Goal: Communication & Community: Answer question/provide support

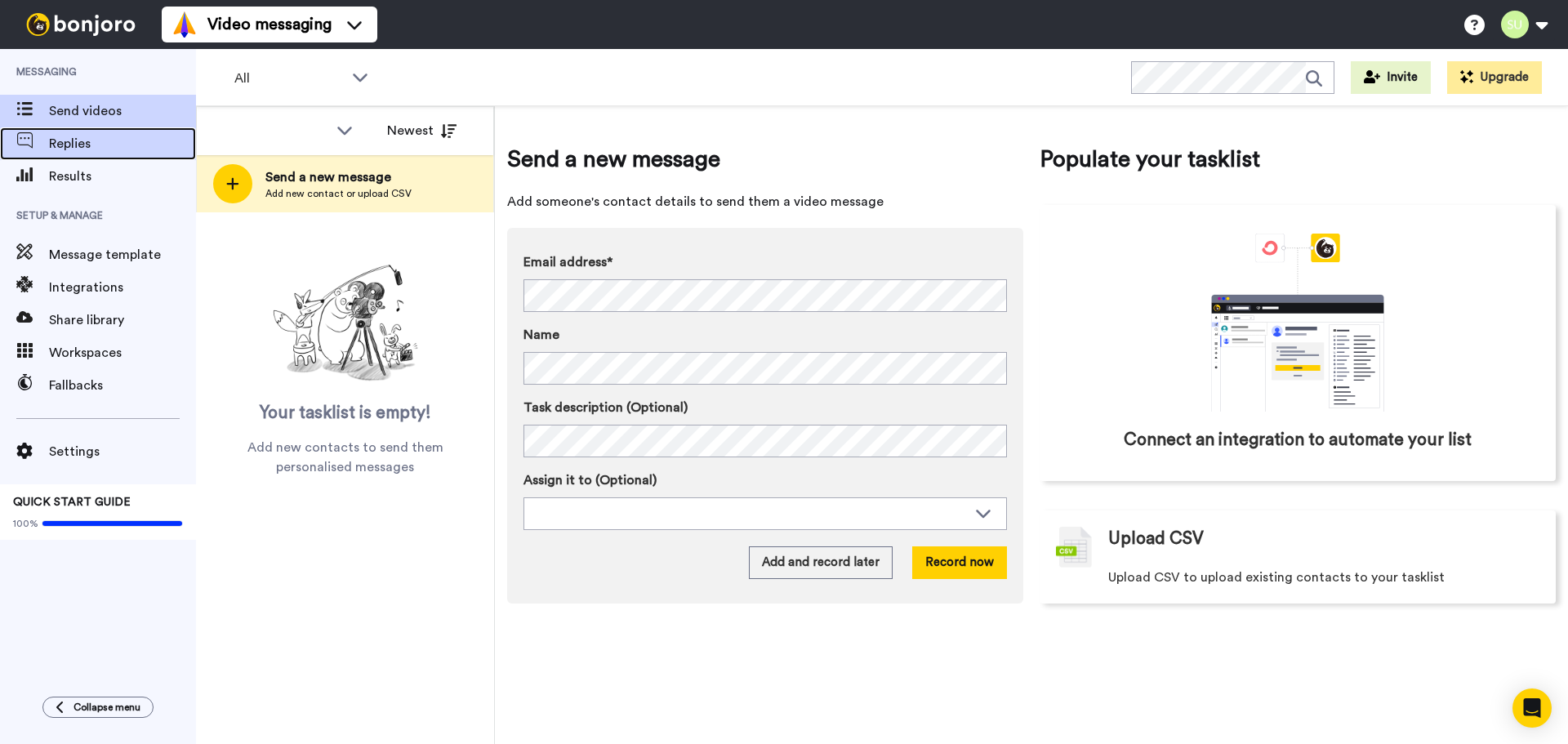
drag, startPoint x: 0, startPoint y: 0, endPoint x: 85, endPoint y: 128, distance: 153.7
click at [85, 128] on div "Replies" at bounding box center [98, 144] width 196 height 33
click at [86, 141] on span "Replies" at bounding box center [123, 143] width 147 height 19
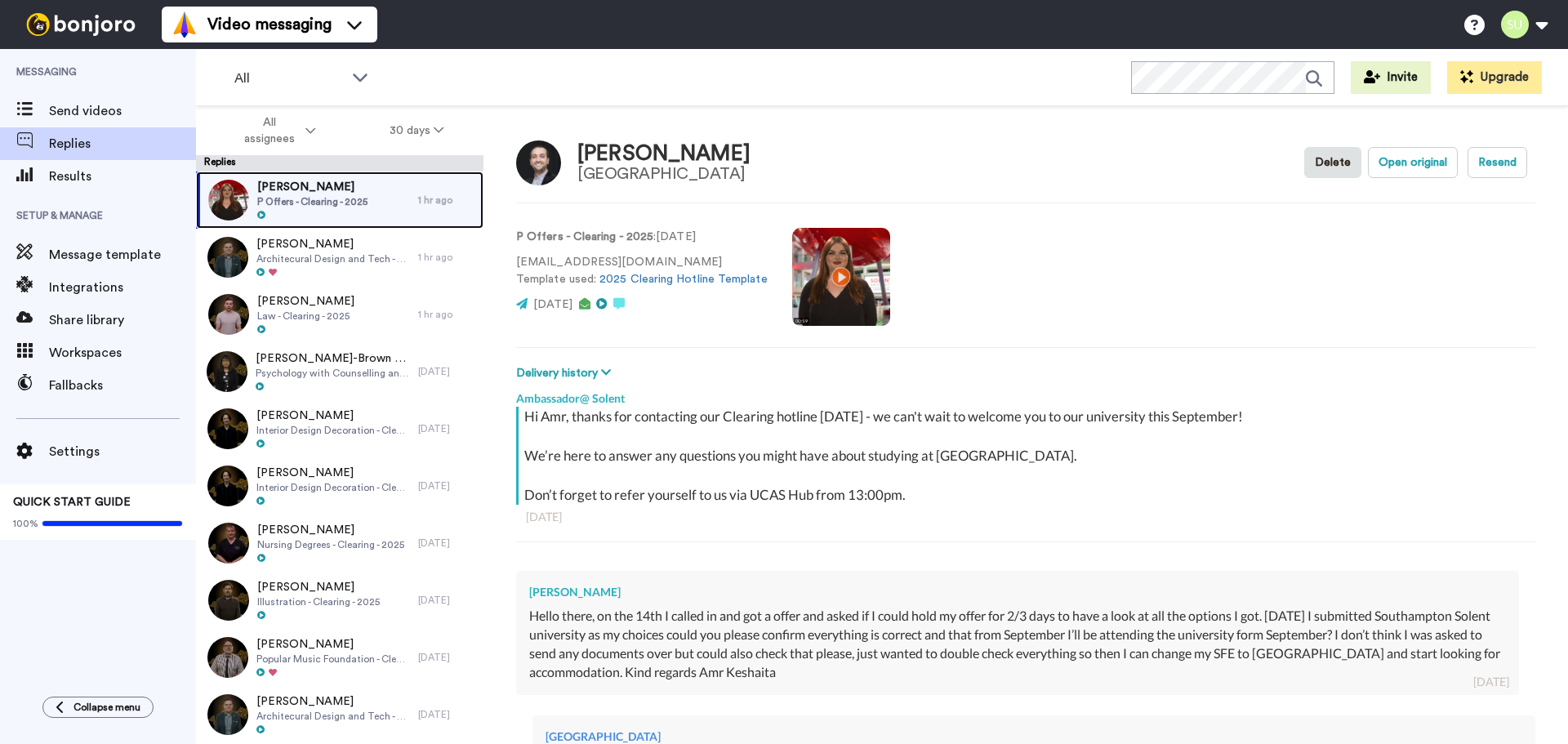
click at [349, 186] on span "[PERSON_NAME]" at bounding box center [313, 187] width 110 height 16
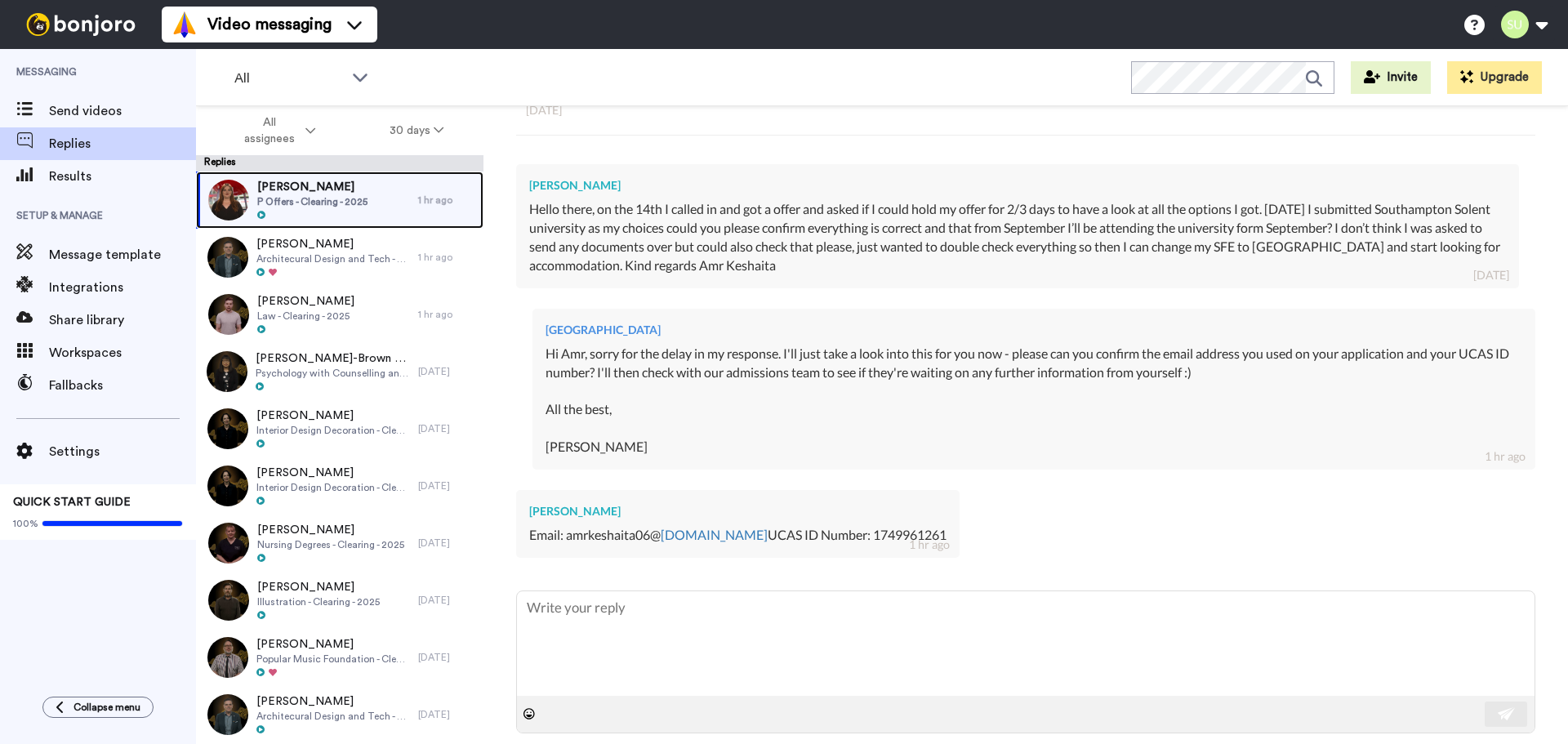
scroll to position [426, 0]
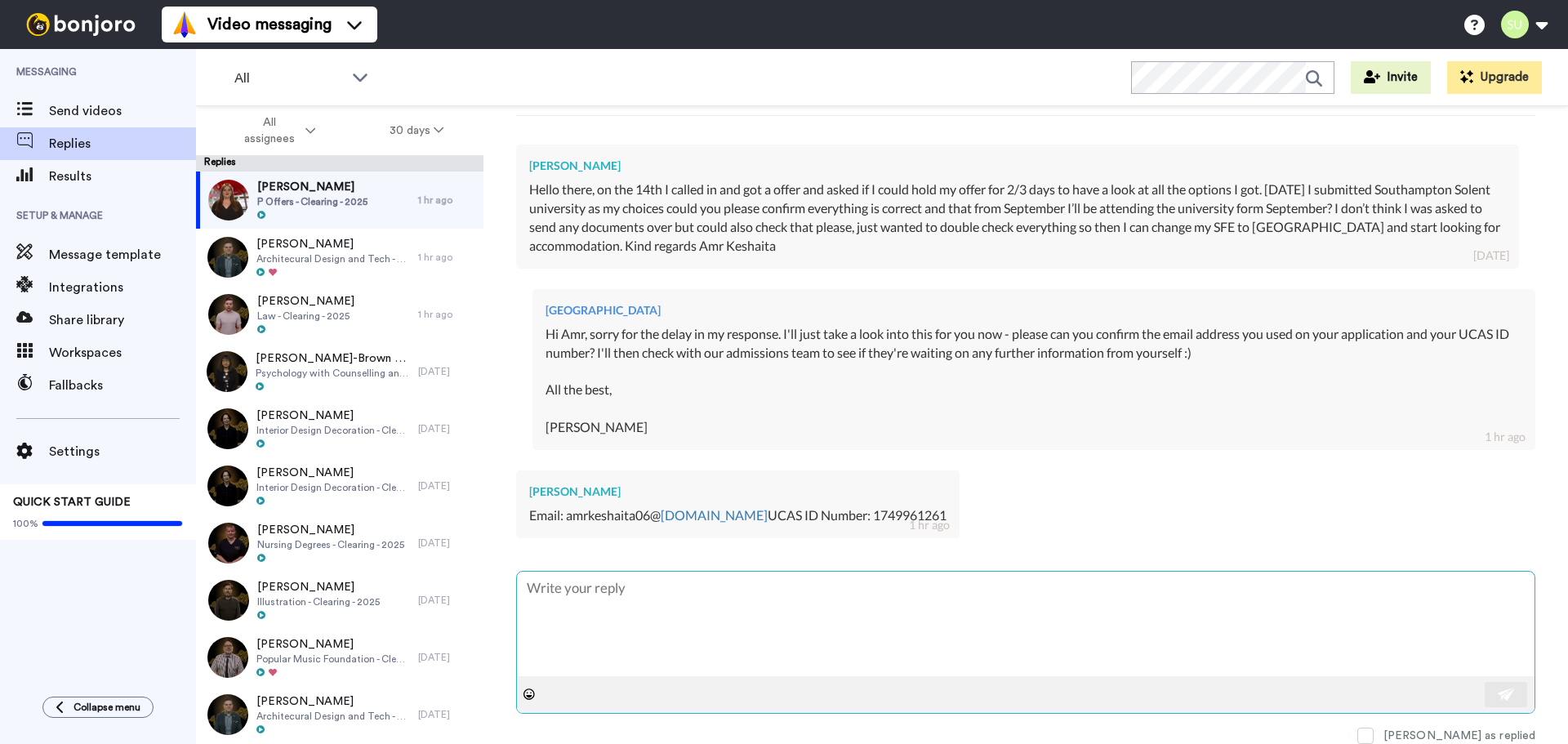
click at [929, 602] on textarea at bounding box center [1026, 624] width 1018 height 105
type textarea "x"
type textarea "T"
type textarea "x"
type textarea "Th"
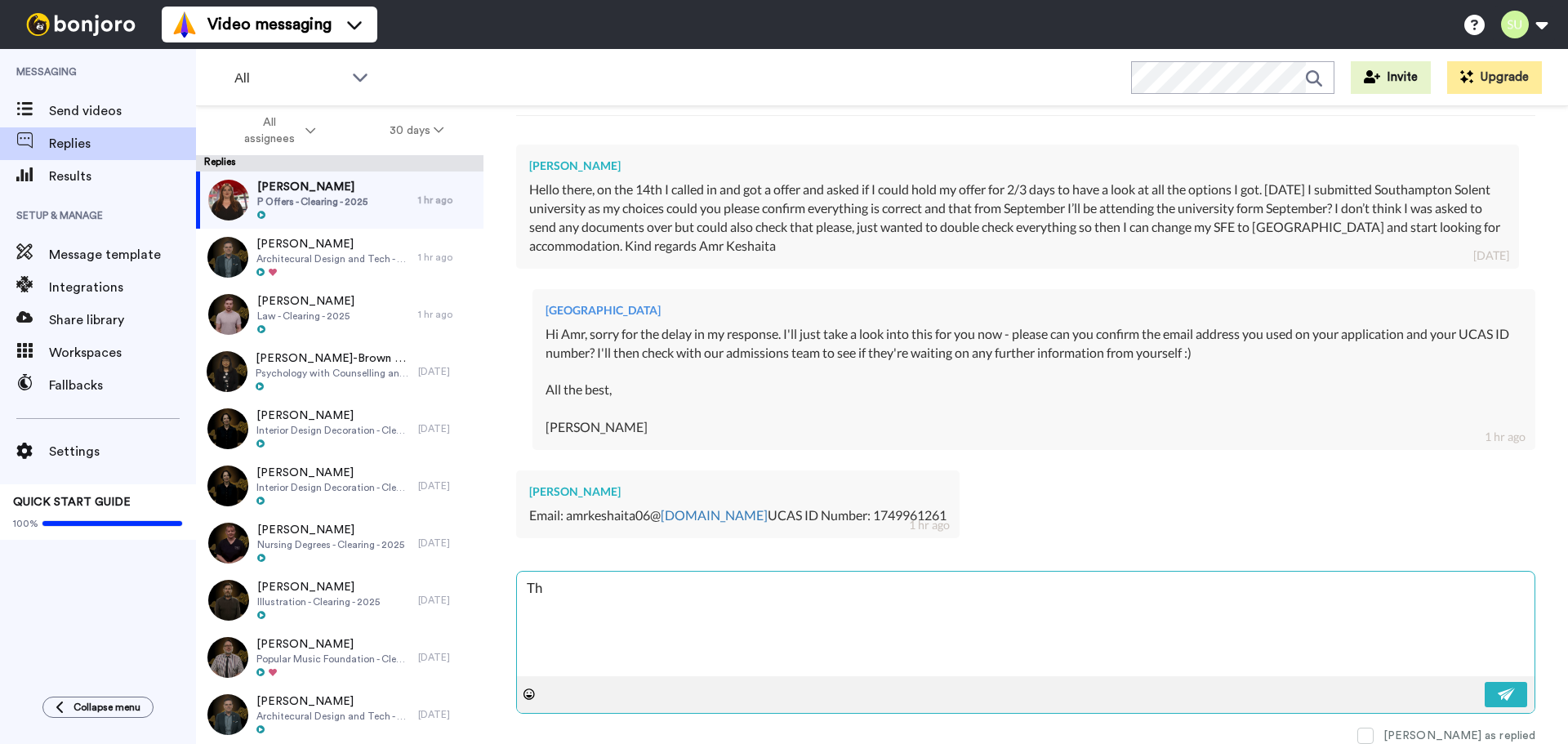
type textarea "x"
type textarea "Tha"
type textarea "x"
type textarea "Thaks"
type textarea "x"
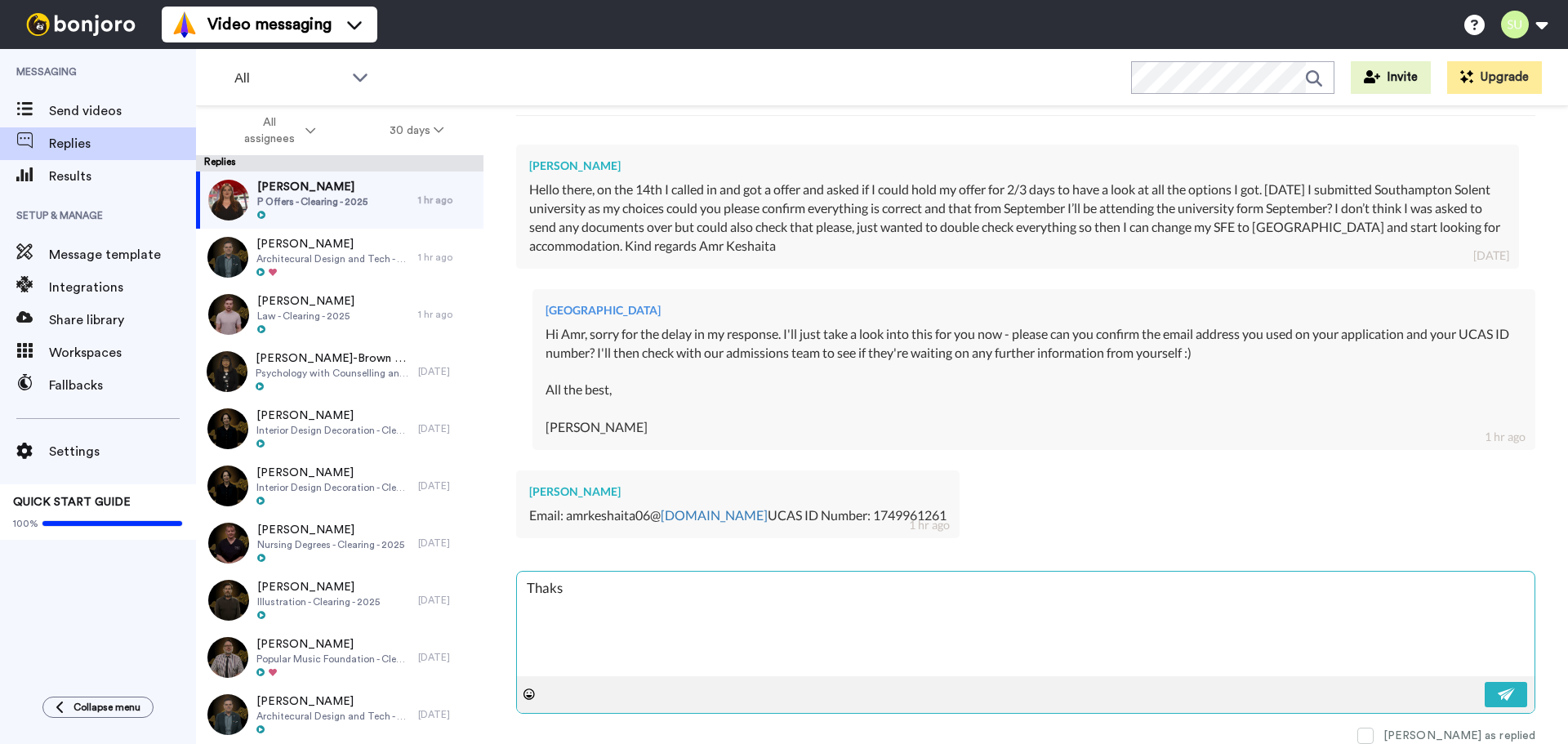
type textarea "Thak"
type textarea "x"
type textarea "Tha"
type textarea "x"
type textarea "Than"
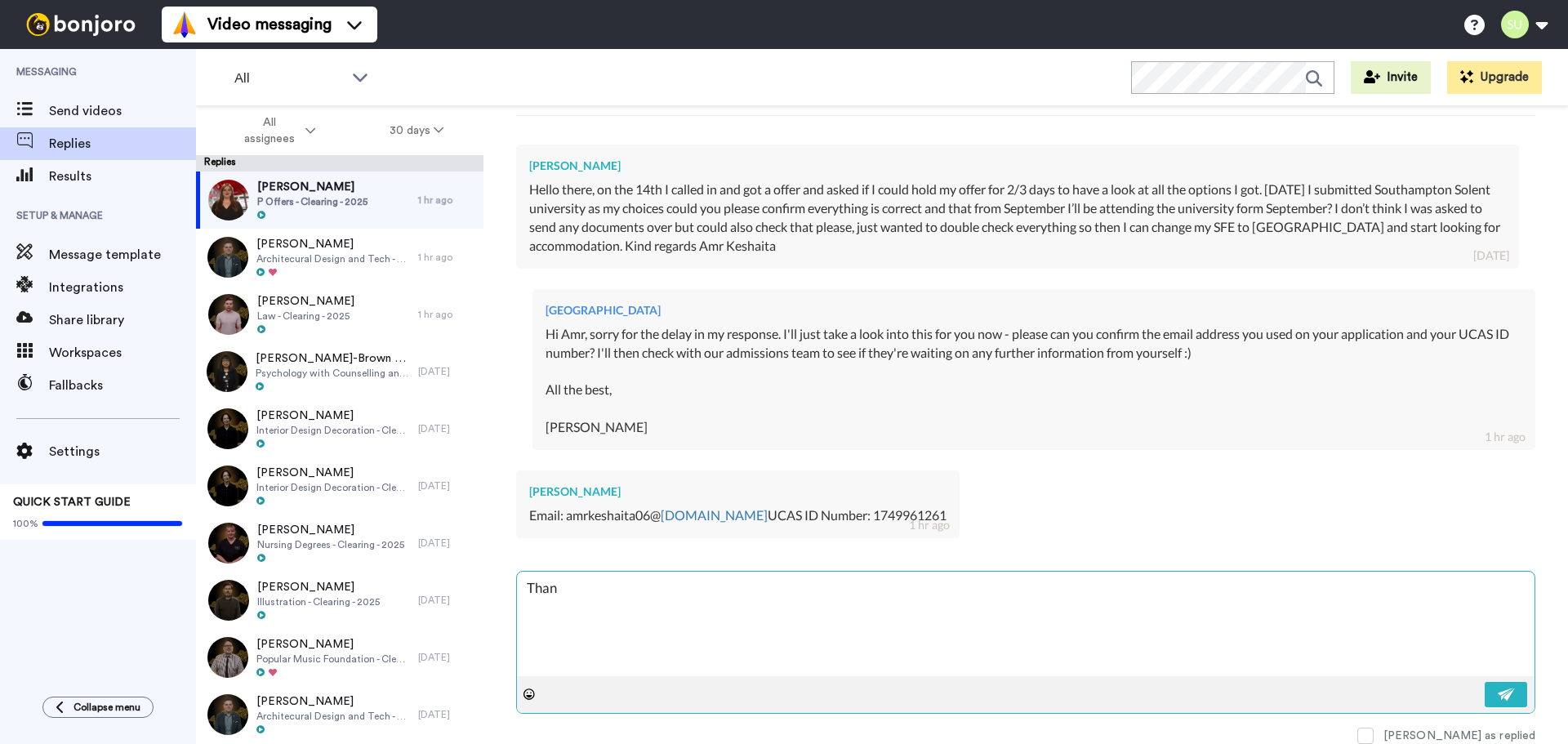
type textarea "x"
type textarea "Thanks"
type textarea "x"
type textarea "Thanks f"
type textarea "x"
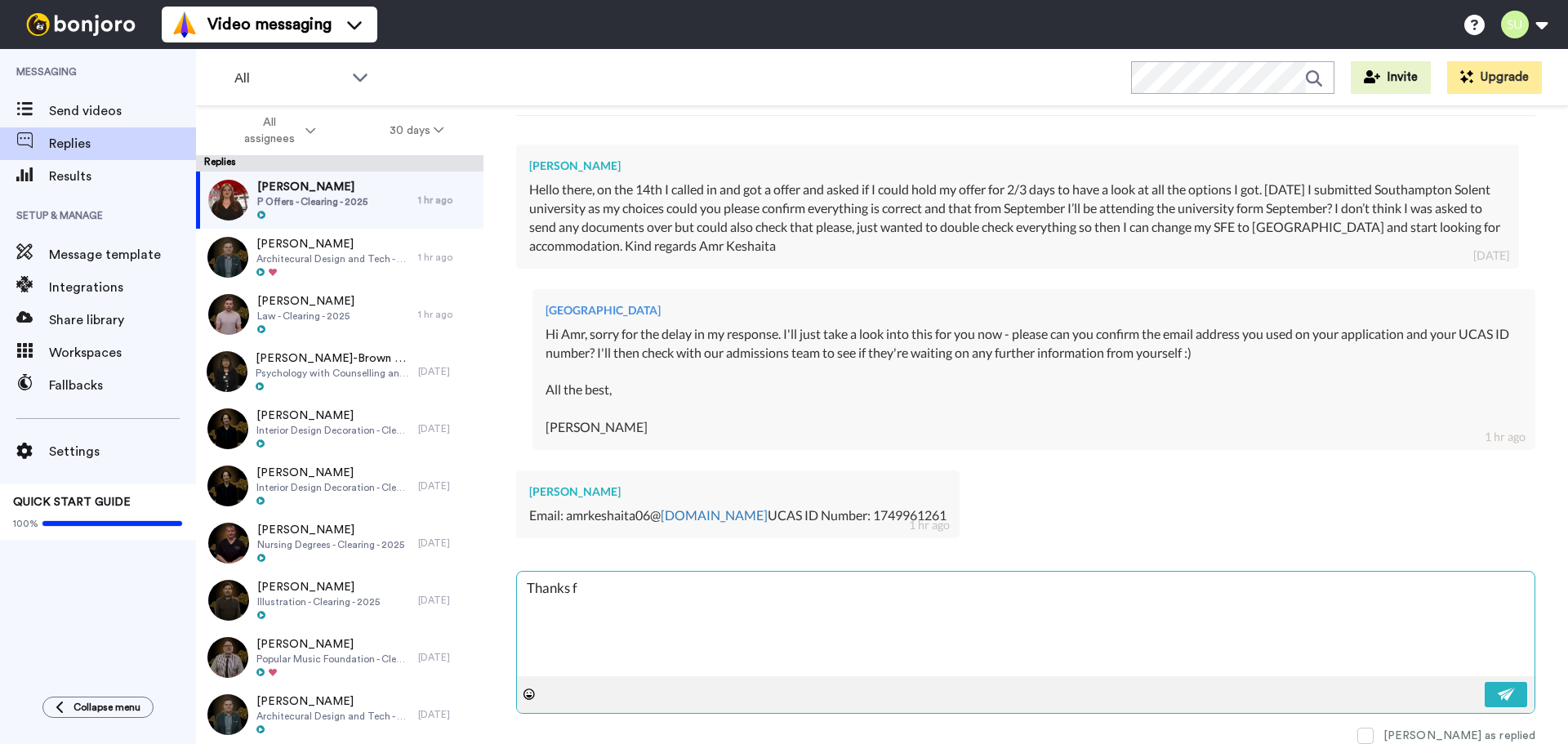
type textarea "Thanks fo"
type textarea "x"
type textarea "Thanks for"
type textarea "x"
type textarea "Thanks for"
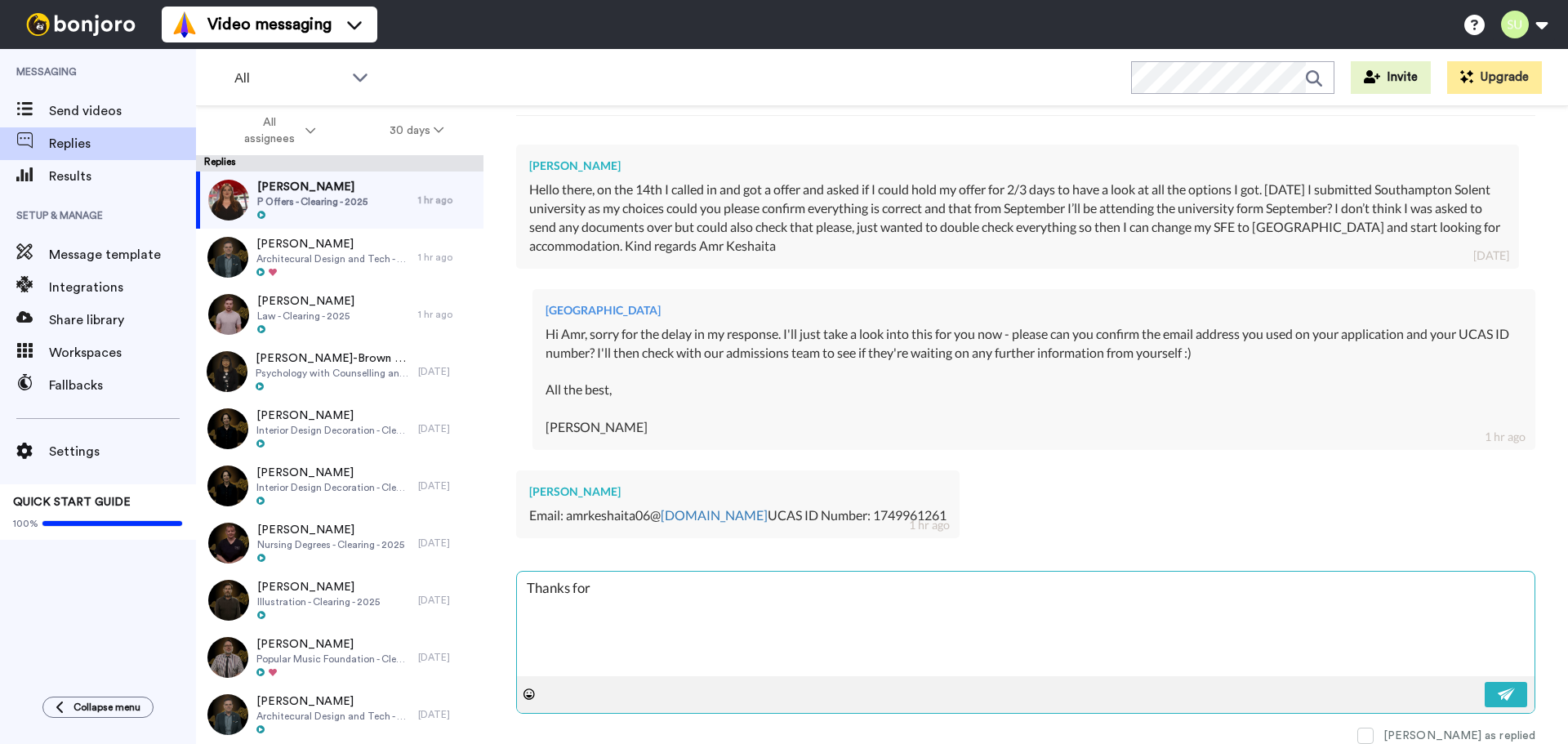
type textarea "x"
type textarea "Thanks for t"
type textarea "x"
type textarea "Thanks for th"
type textarea "x"
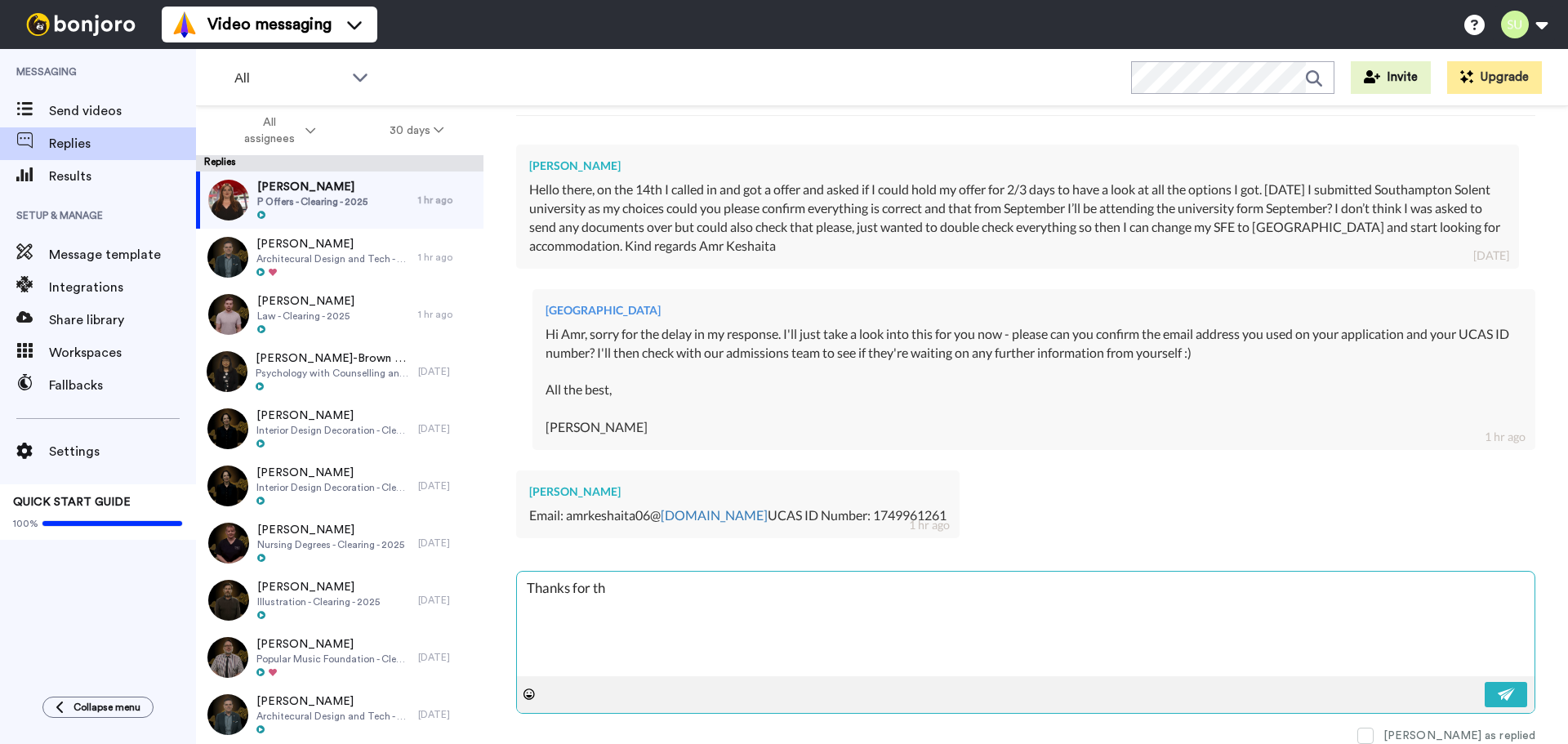
type textarea "Thanks for thi"
type textarea "x"
type textarea "Thanks for this"
type textarea "x"
type textarea "Thanks for this!"
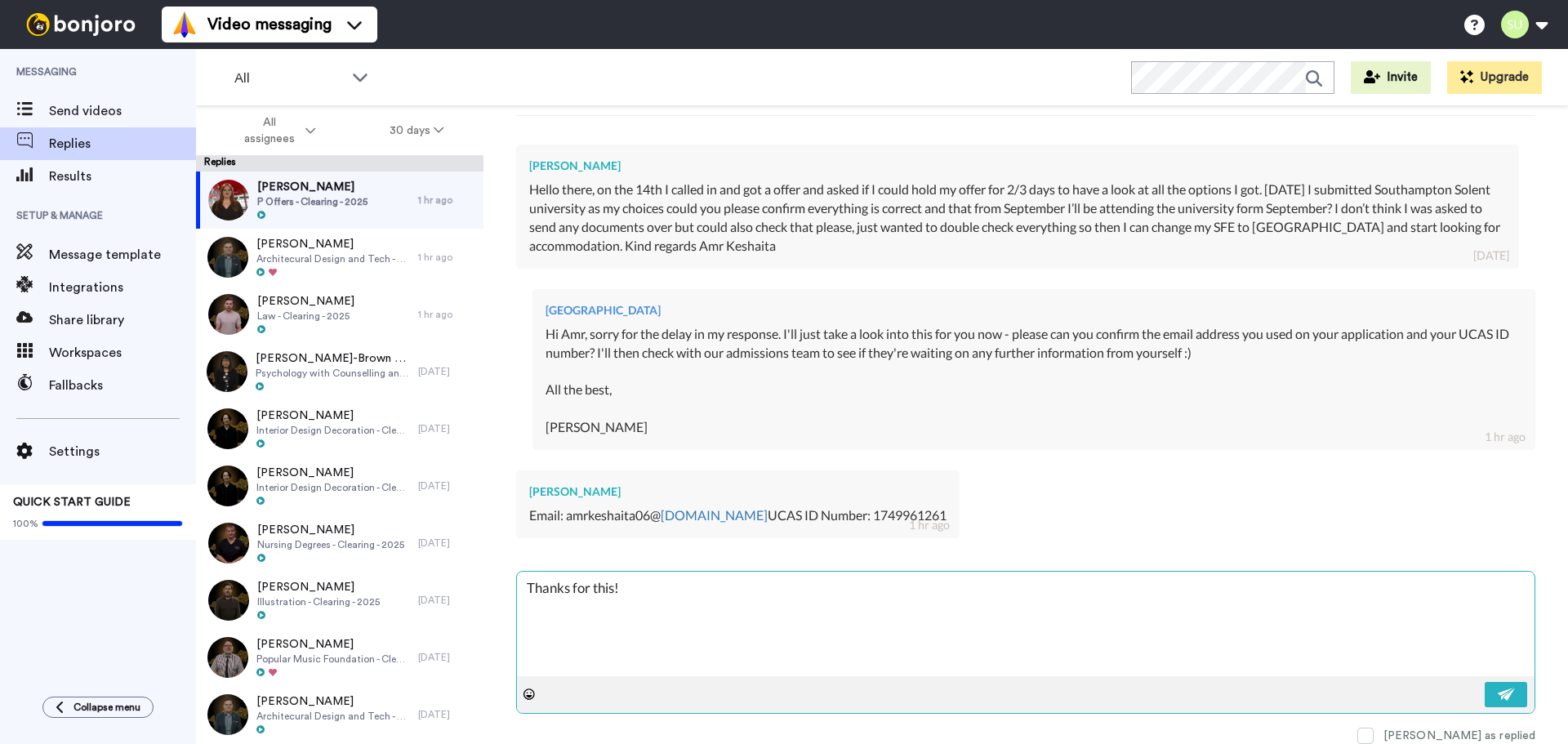
type textarea "x"
type textarea "Thanks for this!"
type textarea "x"
type textarea "Thanks for this! I'"
type textarea "x"
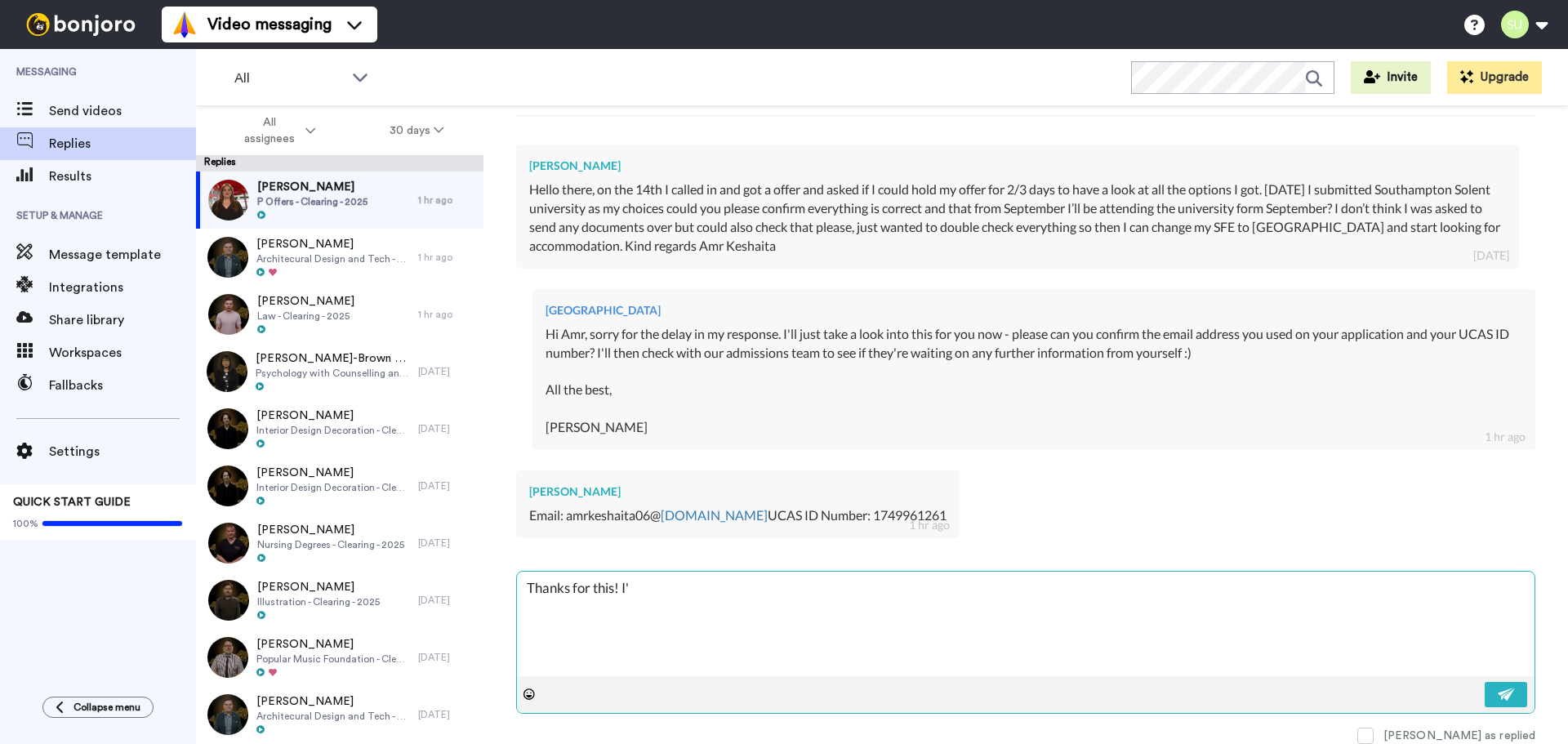
type textarea "Thanks for this! I'v"
type textarea "x"
type textarea "Thanks for this! I've"
type textarea "x"
type textarea "Thanks for this! I've"
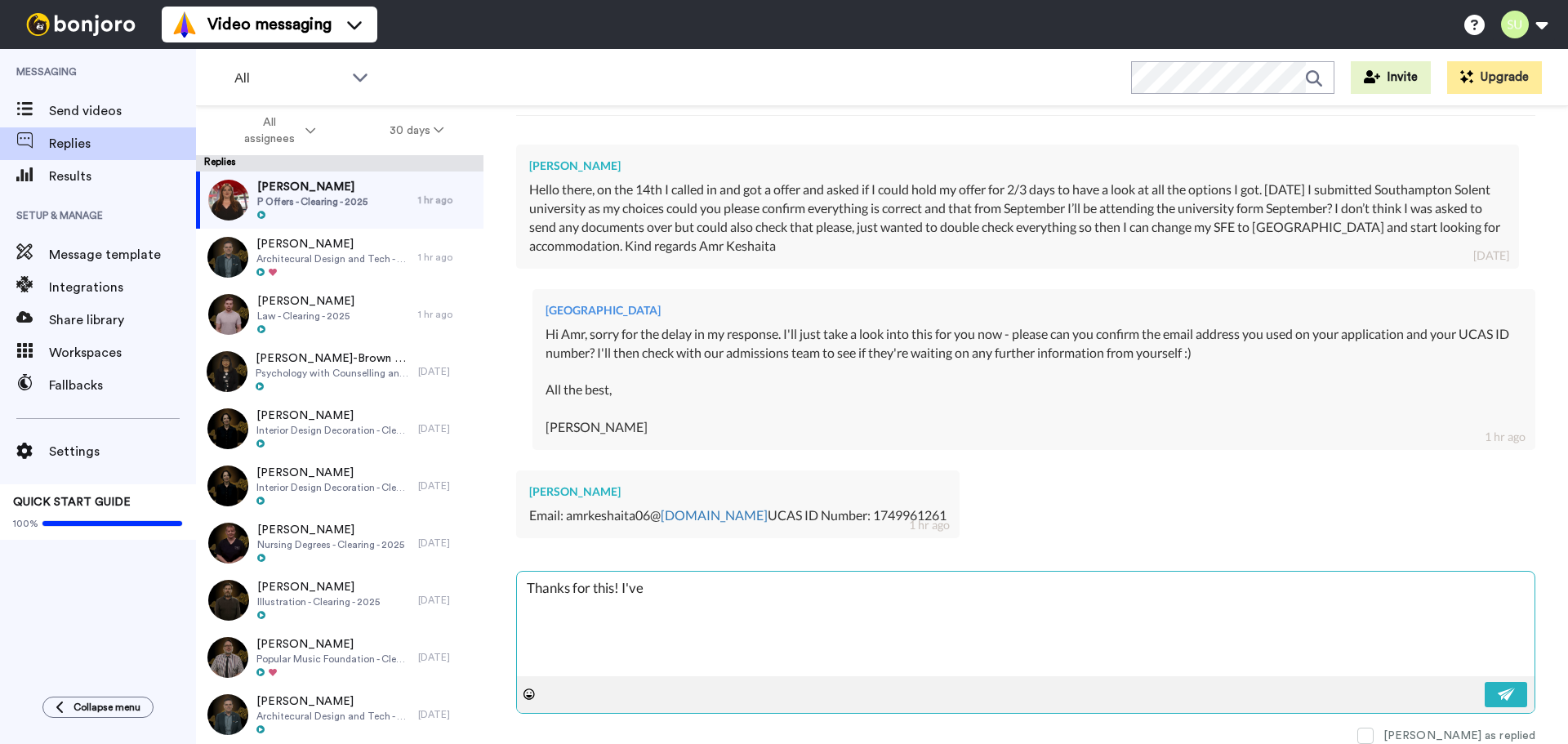
type textarea "x"
type textarea "Thanks for this! I've j"
type textarea "x"
type textarea "Thanks for this! I've ju"
type textarea "x"
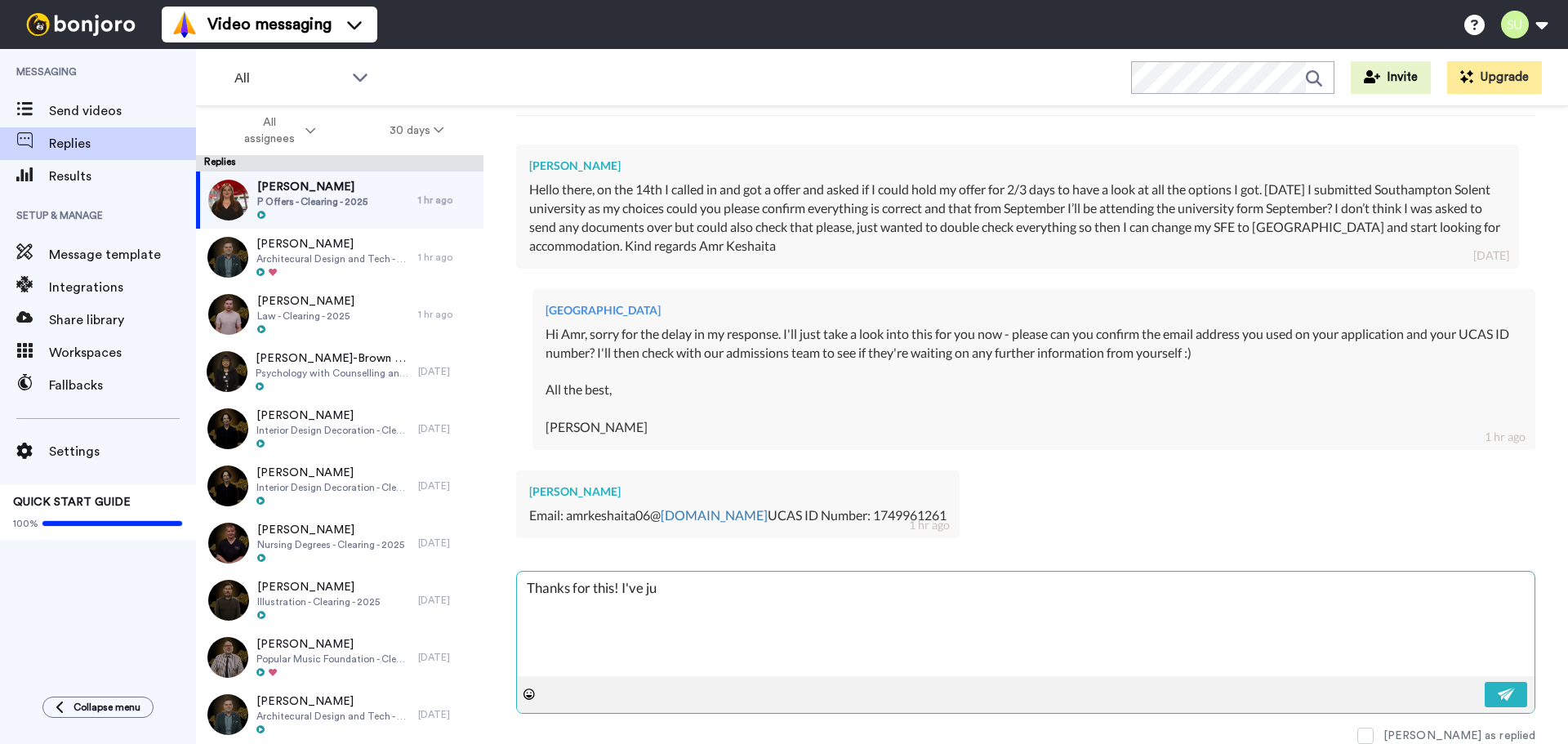
type textarea "Thanks for this! I've jus"
type textarea "x"
type textarea "Thanks for this! I've just"
type textarea "x"
type textarea "Thanks for this! I've just"
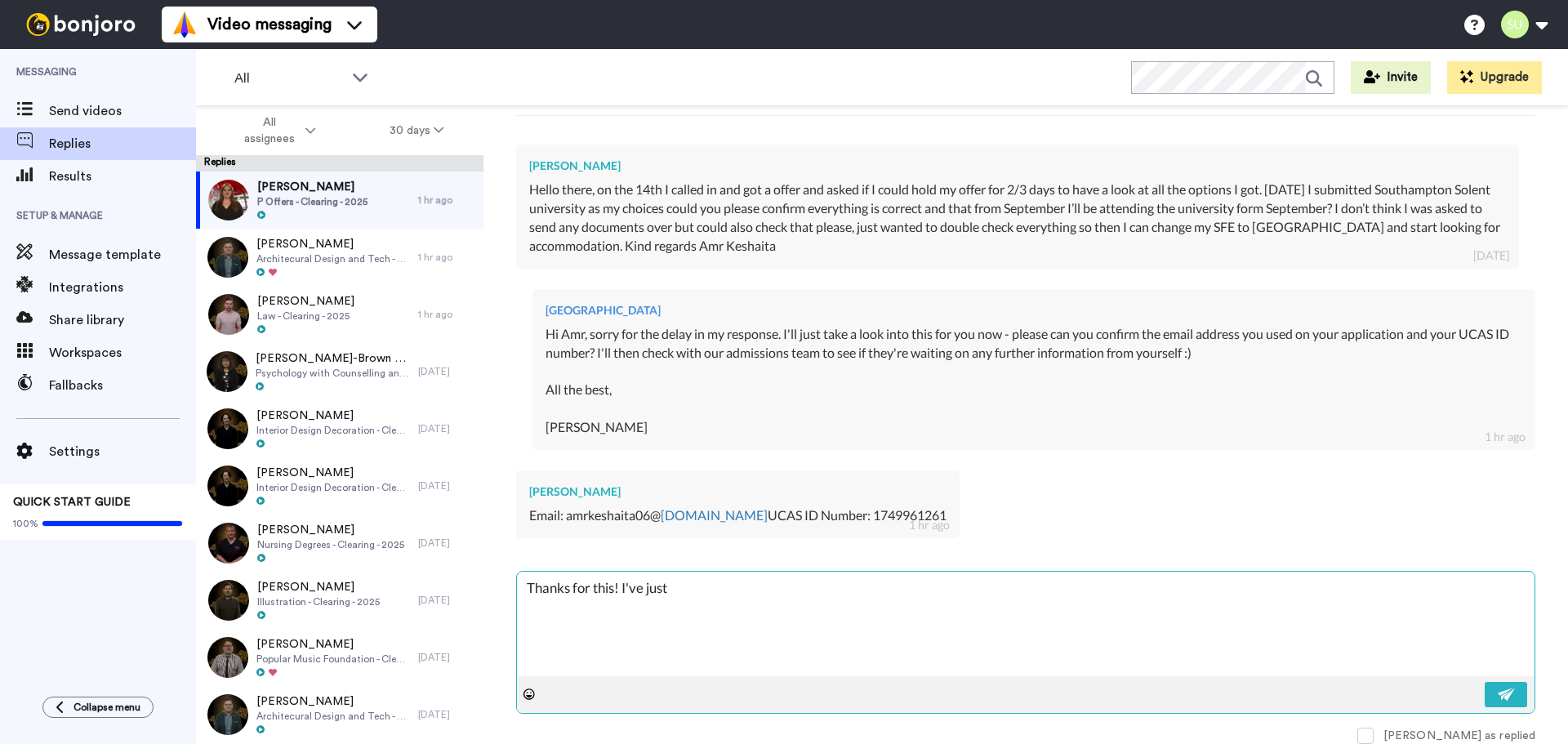
type textarea "x"
type textarea "Thanks for this! I've just s"
type textarea "x"
type textarea "Thanks for this! I've just sp"
type textarea "x"
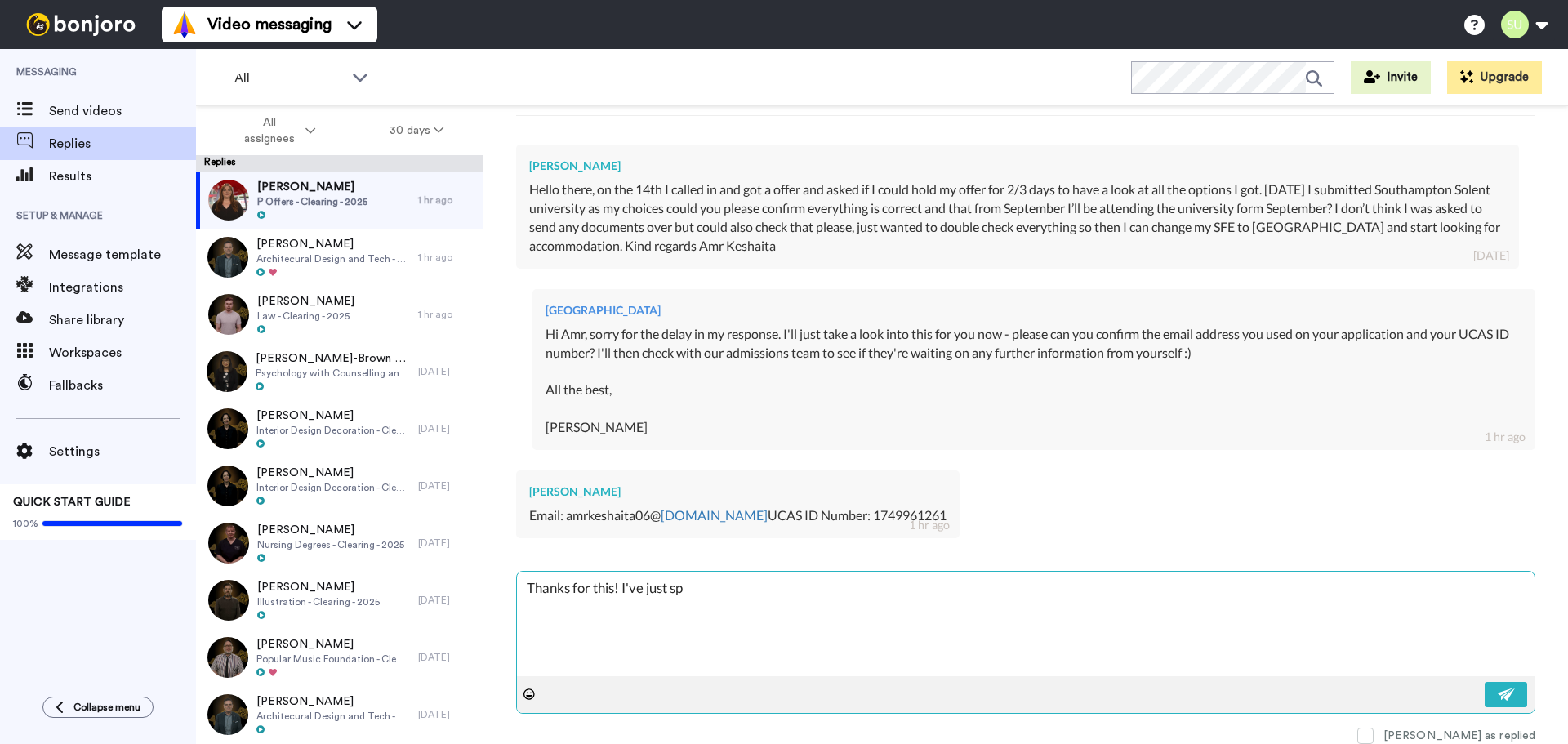
type textarea "Thanks for this! I've just spo"
type textarea "x"
type textarea "Thanks for this! I've just spok"
type textarea "x"
type textarea "Thanks for this! I've just spoke"
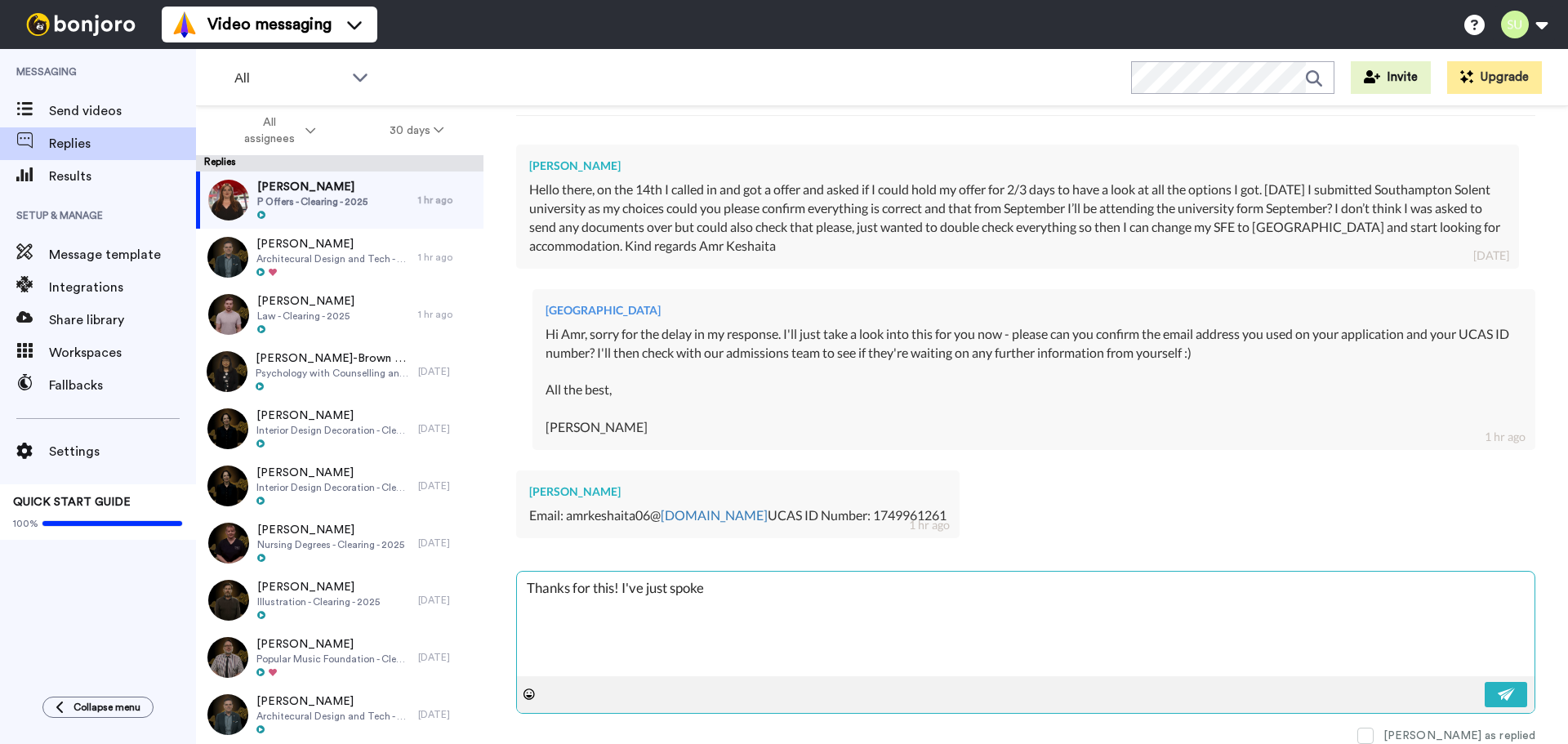
type textarea "x"
type textarea "Thanks for this! I've just spoken"
type textarea "x"
type textarea "Thanks for this! I've just spoken"
type textarea "x"
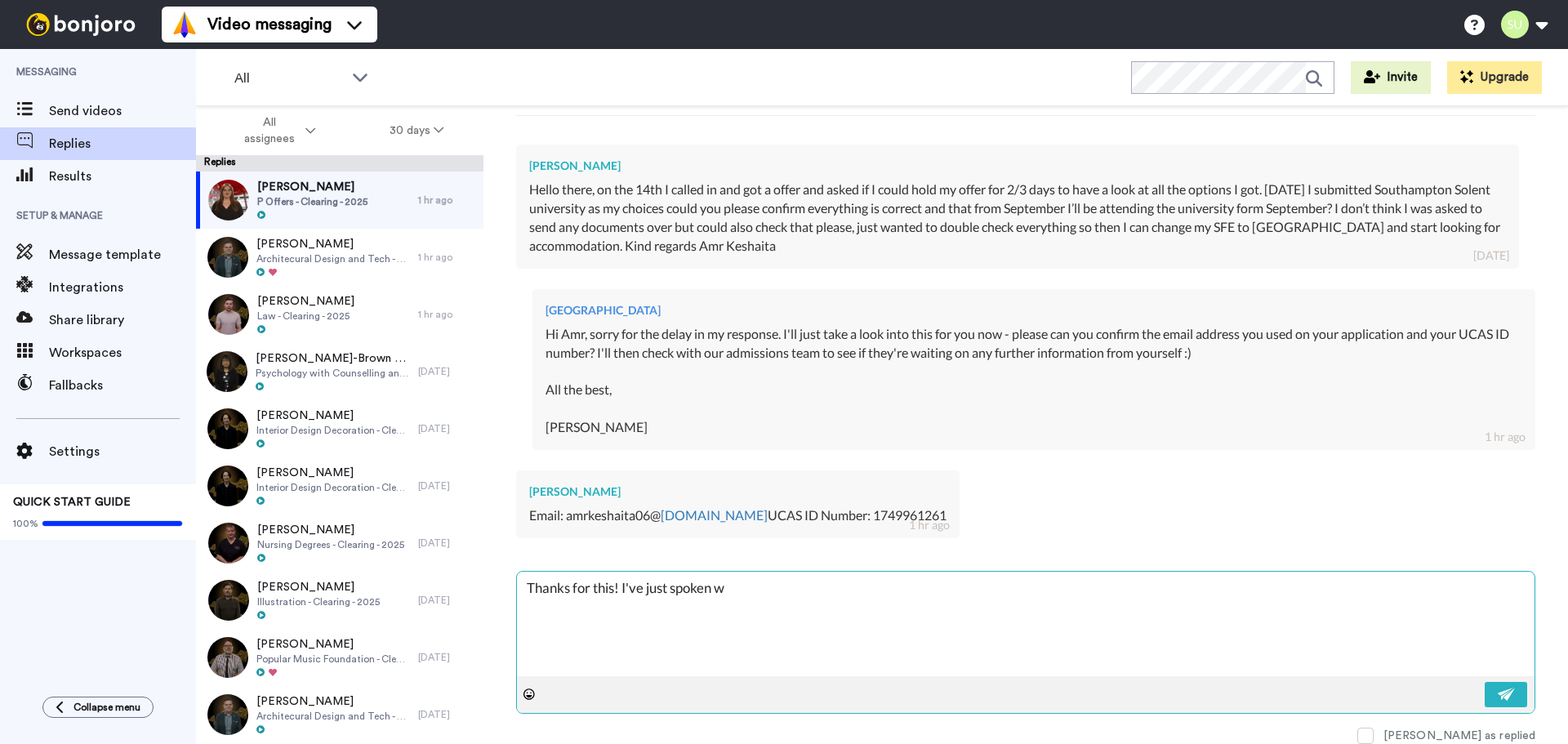
type textarea "Thanks for this! I've just spoken wi"
type textarea "x"
type textarea "Thanks for this! I've just spoken wit"
type textarea "x"
type textarea "Thanks for this! I've just spoken with"
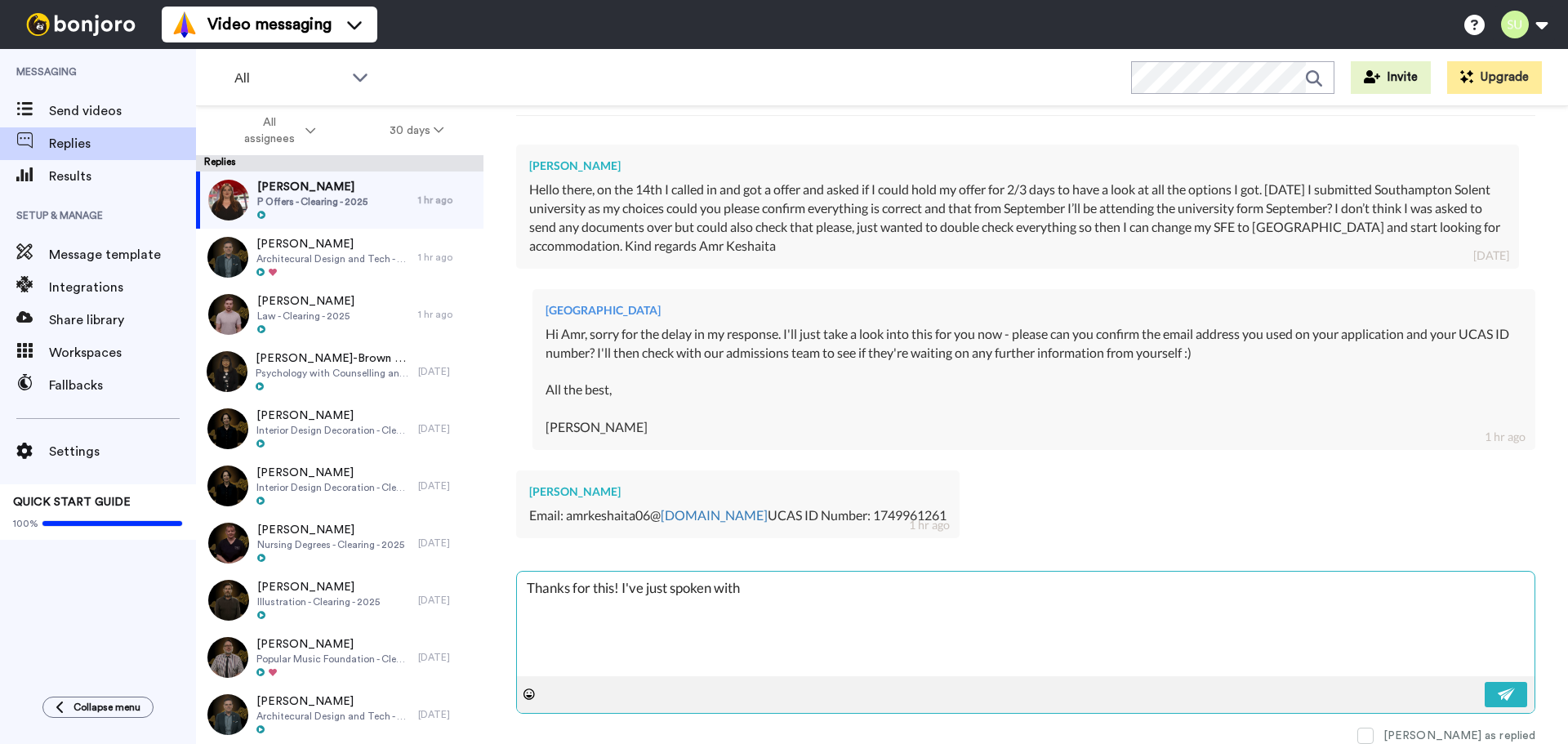
type textarea "x"
type textarea "Thanks for this! I've just spoken with a"
type textarea "x"
type textarea "Thanks for this! I've just spoken with ad"
type textarea "x"
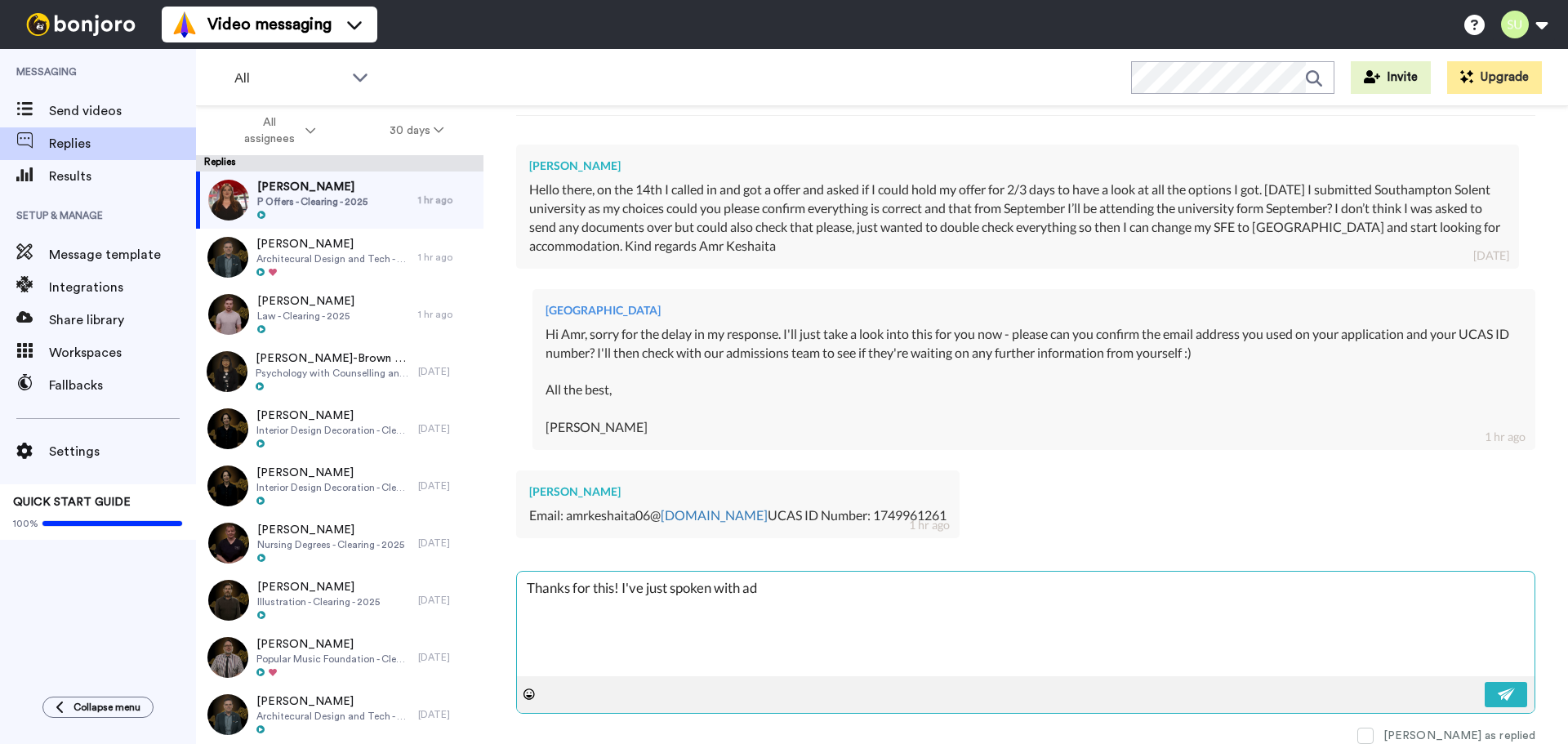
type textarea "Thanks for this! I've just spoken with adm"
type textarea "x"
type textarea "Thanks for this! I've just spoken with admi"
type textarea "x"
type textarea "Thanks for this! I've just spoken with admis"
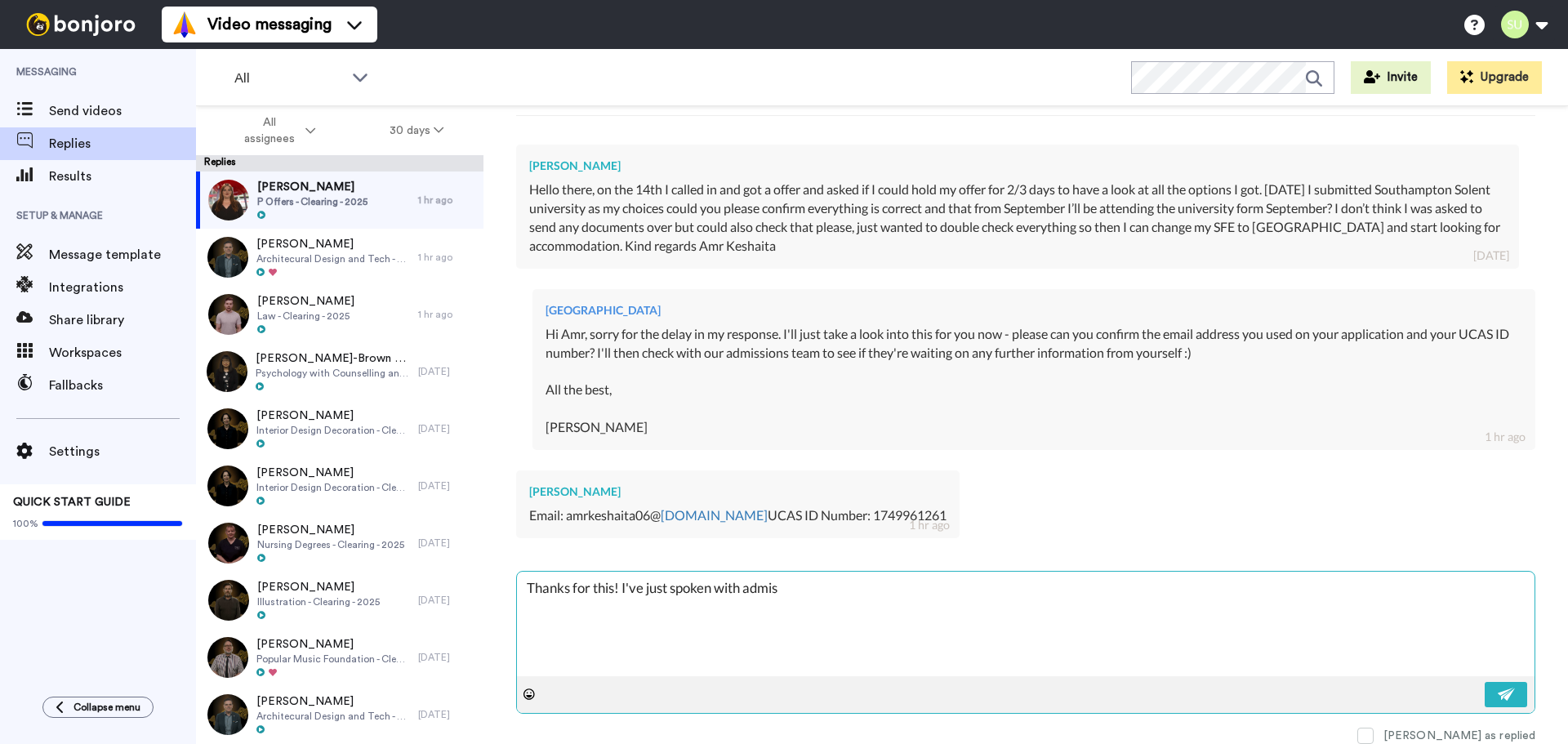
type textarea "x"
type textarea "Thanks for this! I've just spoken with admiss"
type textarea "x"
type textarea "Thanks for this! I've just spoken with admissi"
type textarea "x"
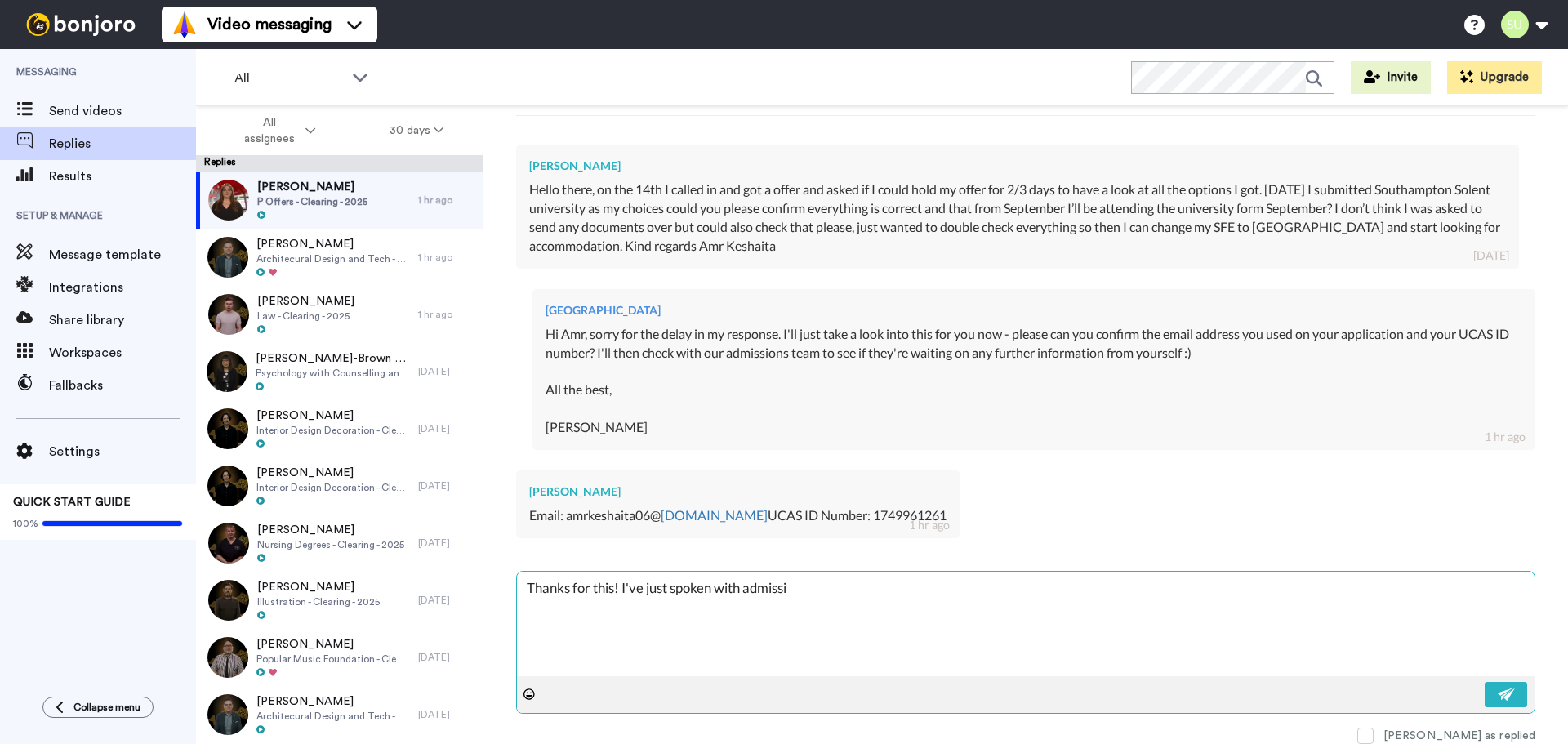
type textarea "Thanks for this! I've just spoken with admissio"
type textarea "x"
type textarea "Thanks for this! I've just spoken with admission"
type textarea "x"
type textarea "Thanks for this! I've just spoken with admissions"
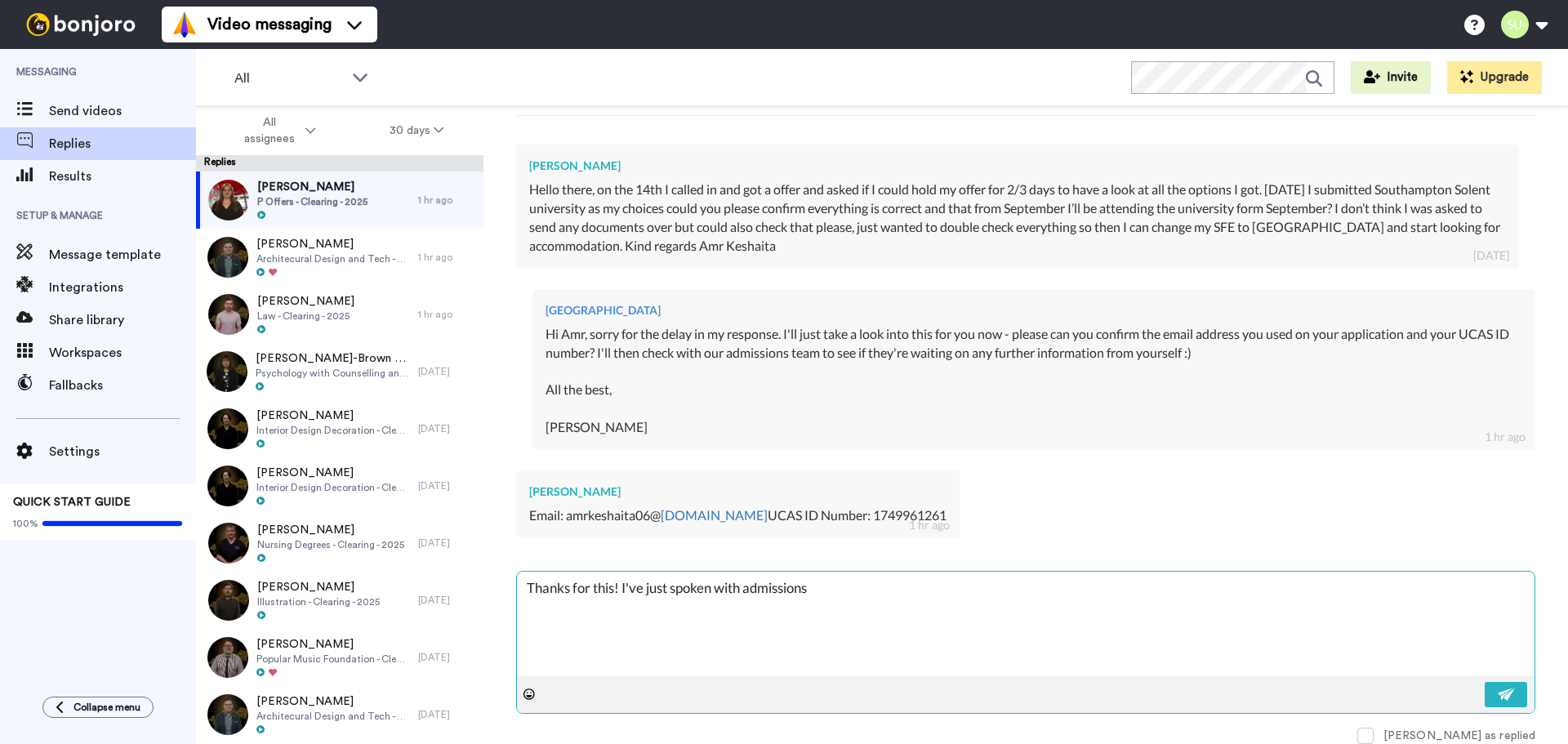
type textarea "x"
type textarea "Thanks for this! I've just spoken with admissions"
type textarea "x"
type textarea "Thanks for this! I've just spoken with admissions a"
type textarea "x"
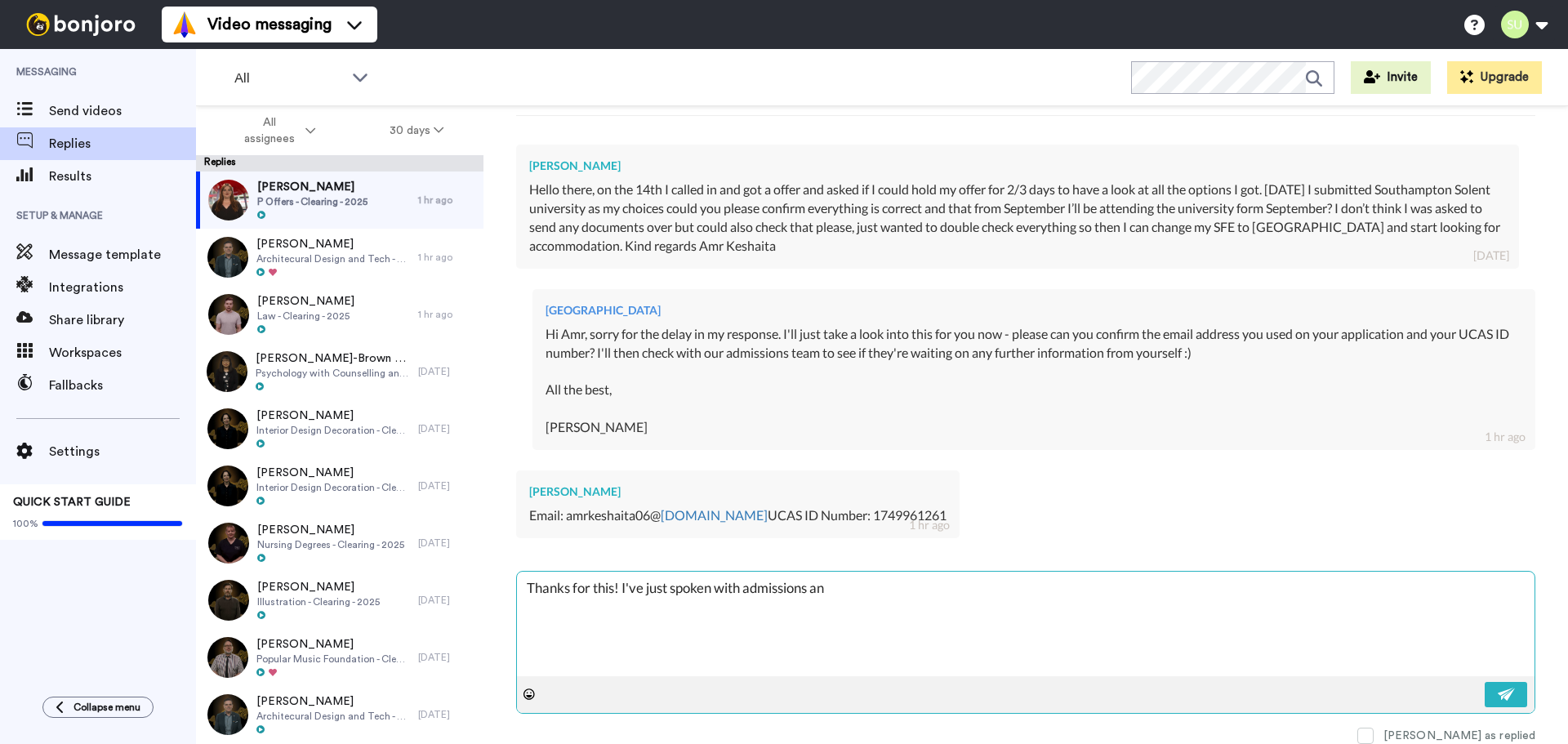
type textarea "Thanks for this! I've just spoken with admissions and"
type textarea "x"
type textarea "Thanks for this! I've just spoken with admissions and"
type textarea "x"
type textarea "Thanks for this! I've just spoken with admissions and i"
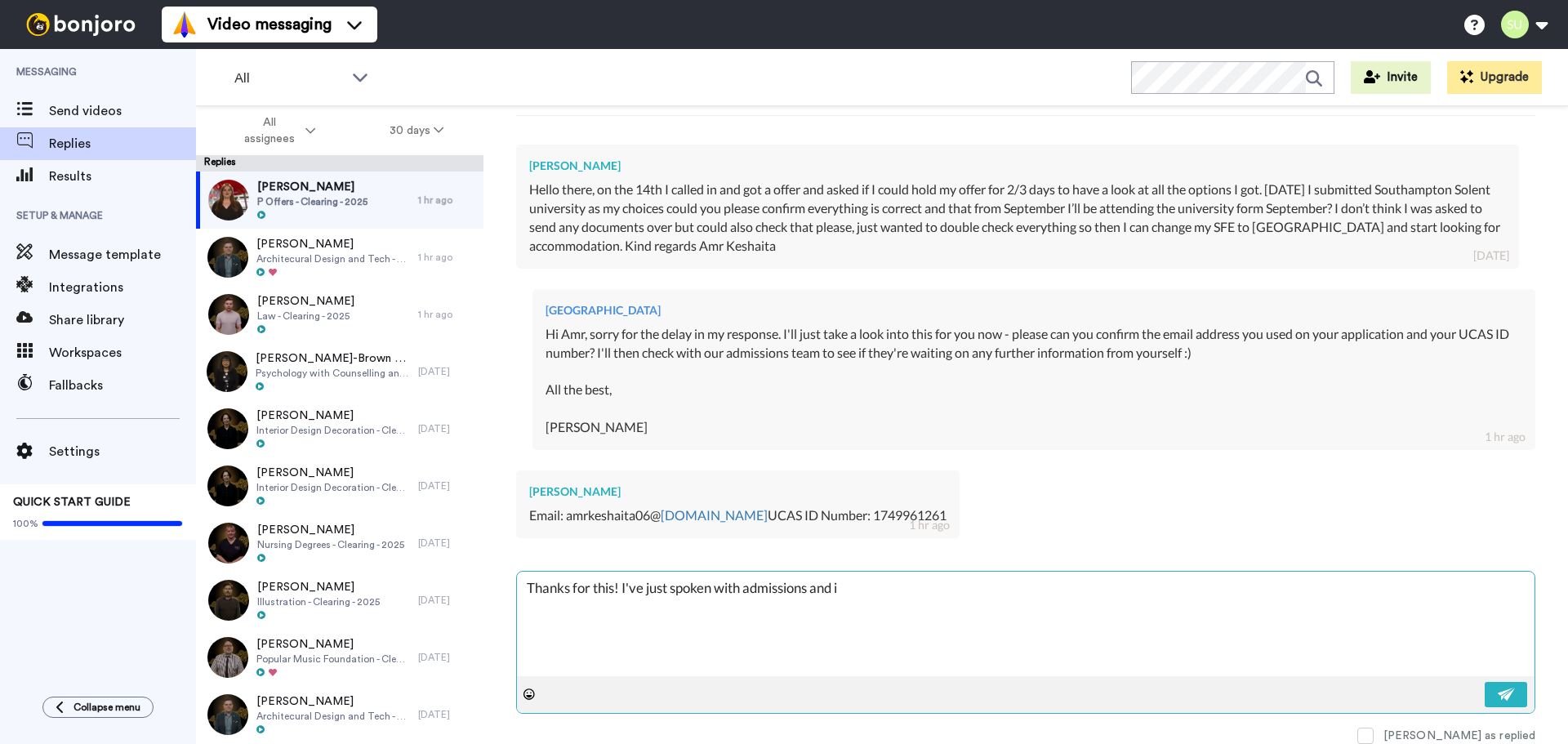
type textarea "x"
type textarea "Thanks for this! I've just spoken with admissions and if"
type textarea "x"
type textarea "Thanks for this! I've just spoken with admissions and if y"
type textarea "x"
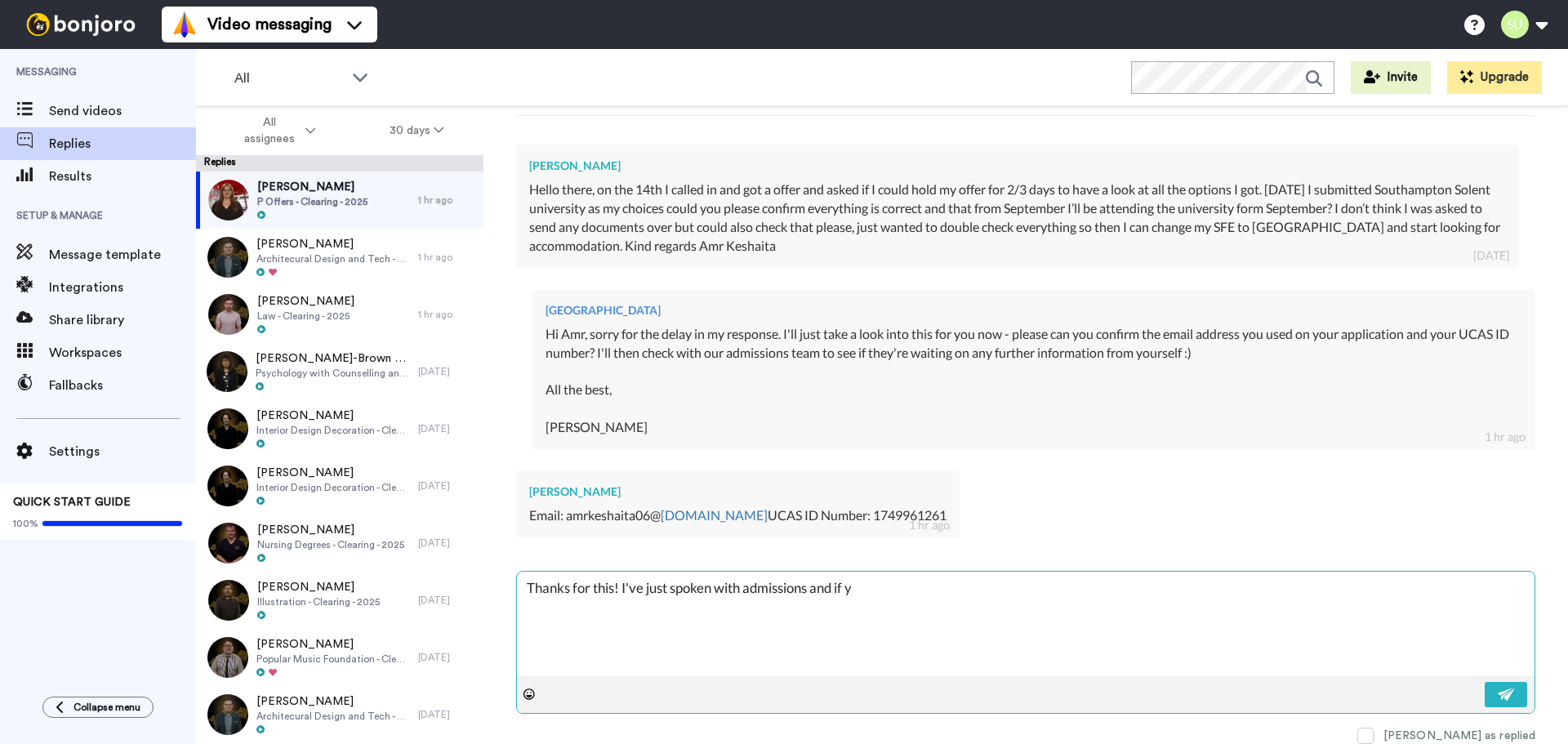
type textarea "Thanks for this! I've just spoken with admissions and if yo"
type textarea "x"
type textarea "Thanks for this! I've just spoken with admissions and if you"
type textarea "x"
type textarea "Thanks for this! I've just spoken with admissions and if you l"
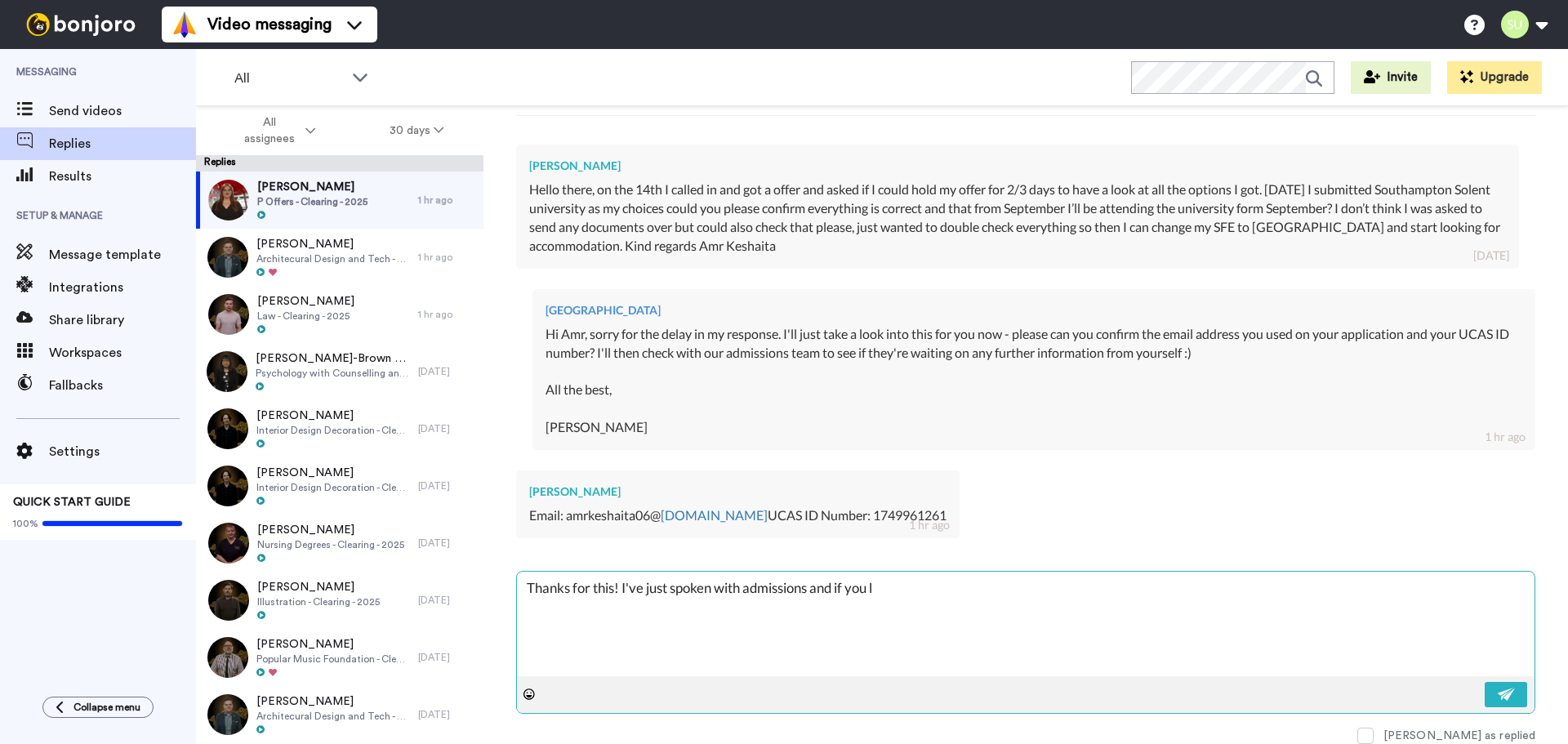
type textarea "x"
type textarea "Thanks for this! I've just spoken with admissions and if you lo"
type textarea "x"
type textarea "Thanks for this! I've just spoken with admissions and if you log"
type textarea "x"
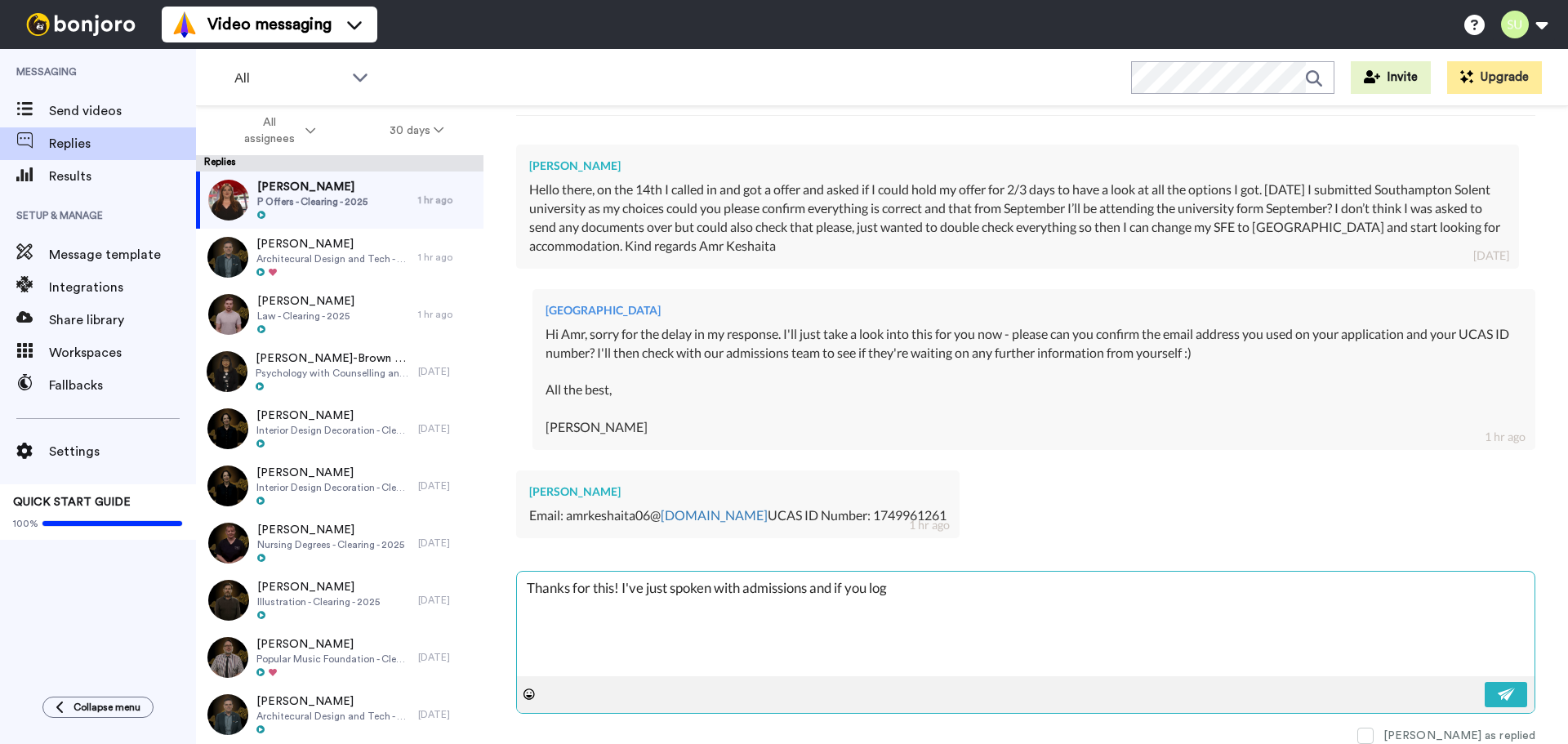
type textarea "Thanks for this! I've just spoken with admissions and if you logi"
type textarea "x"
type textarea "Thanks for this! I've just spoken with admissions and if you login"
type textarea "x"
type textarea "Thanks for this! I've just spoken with admissions and if you login"
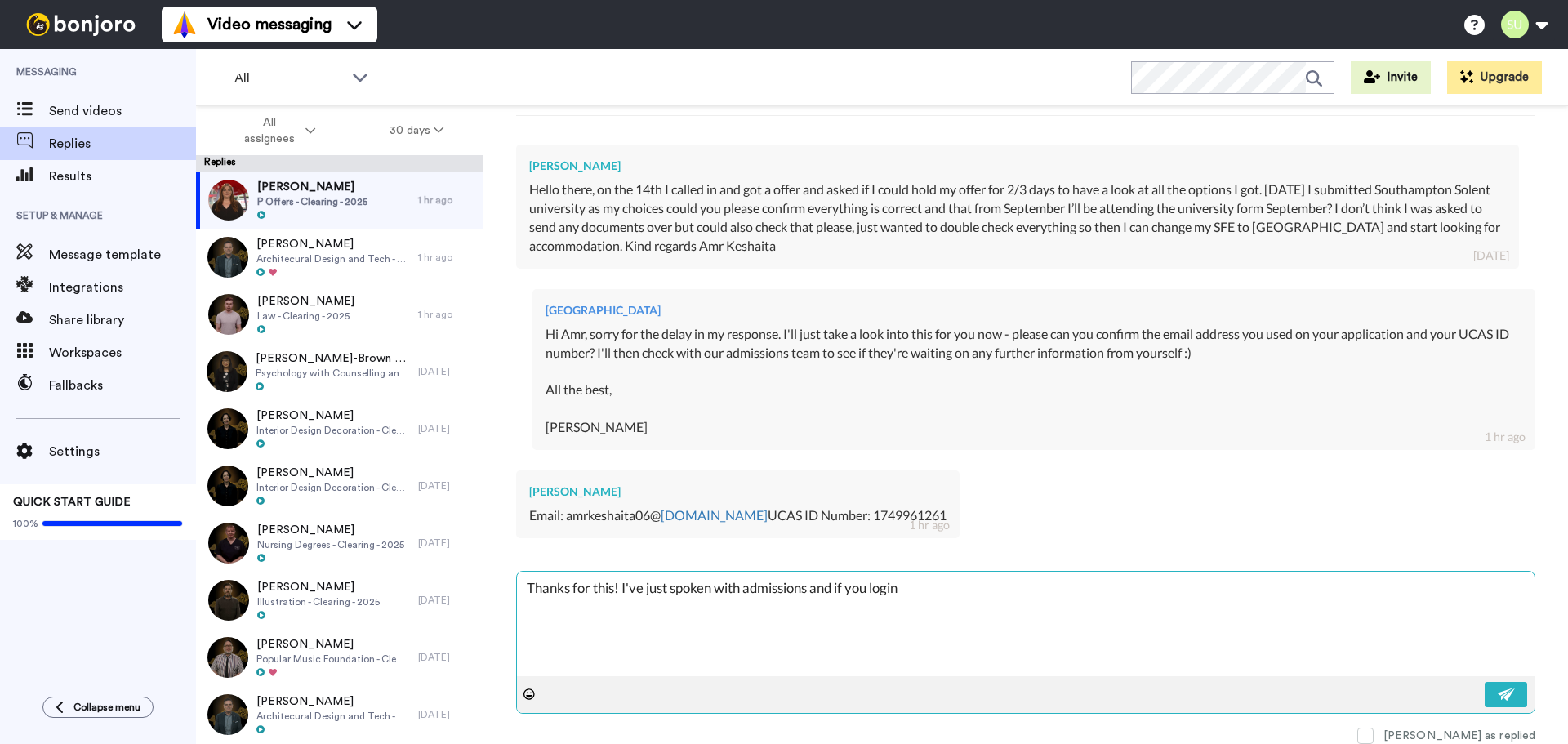
type textarea "x"
type textarea "Thanks for this! I've just spoken with admissions and if you login t"
type textarea "x"
type textarea "Thanks for this! I've just spoken with admissions and if you login to"
type textarea "x"
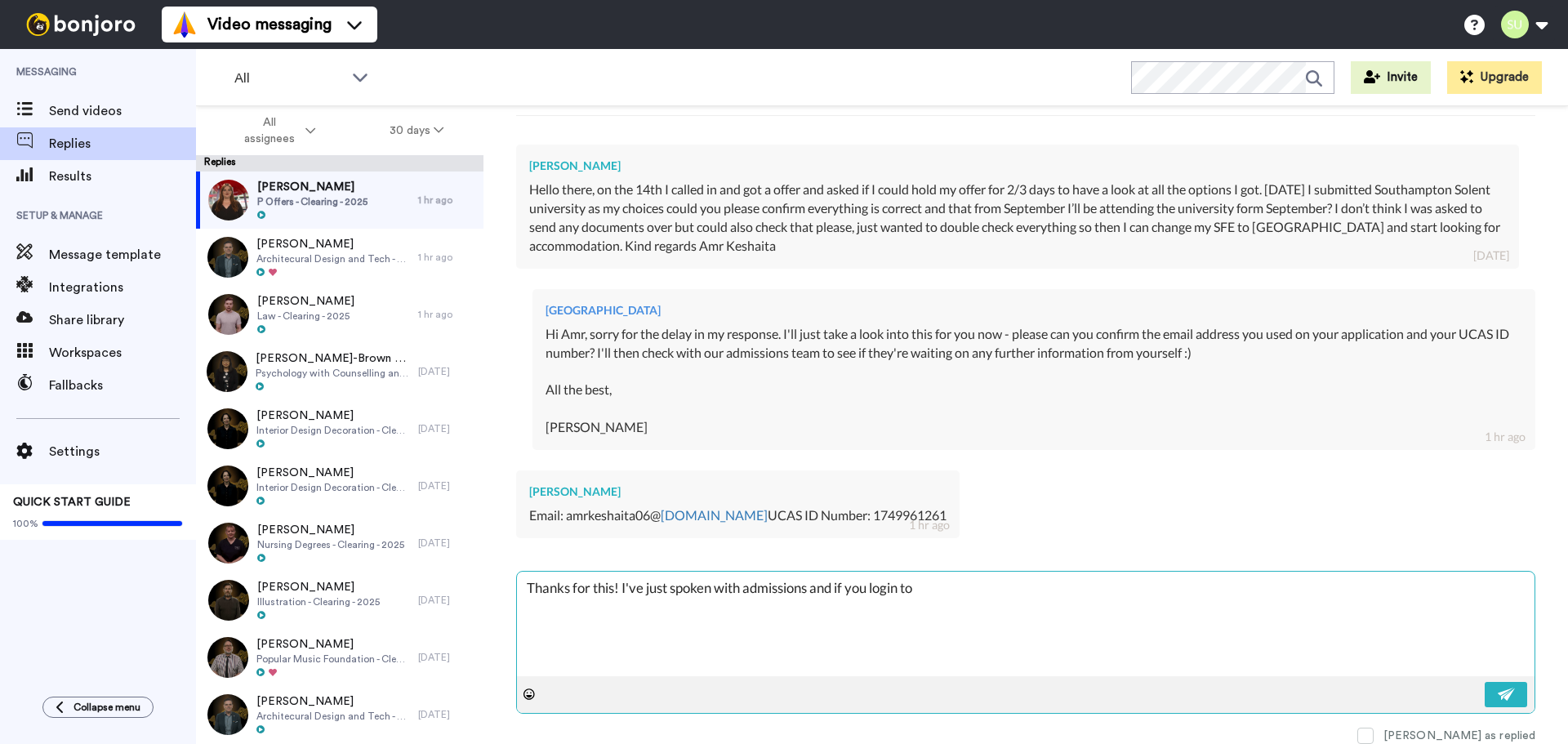
type textarea "Thanks for this! I've just spoken with admissions and if you login to"
type textarea "x"
type textarea "Thanks for this! I've just spoken with admissions and if you login to y"
type textarea "x"
type textarea "Thanks for this! I've just spoken with admissions and if you login to yo"
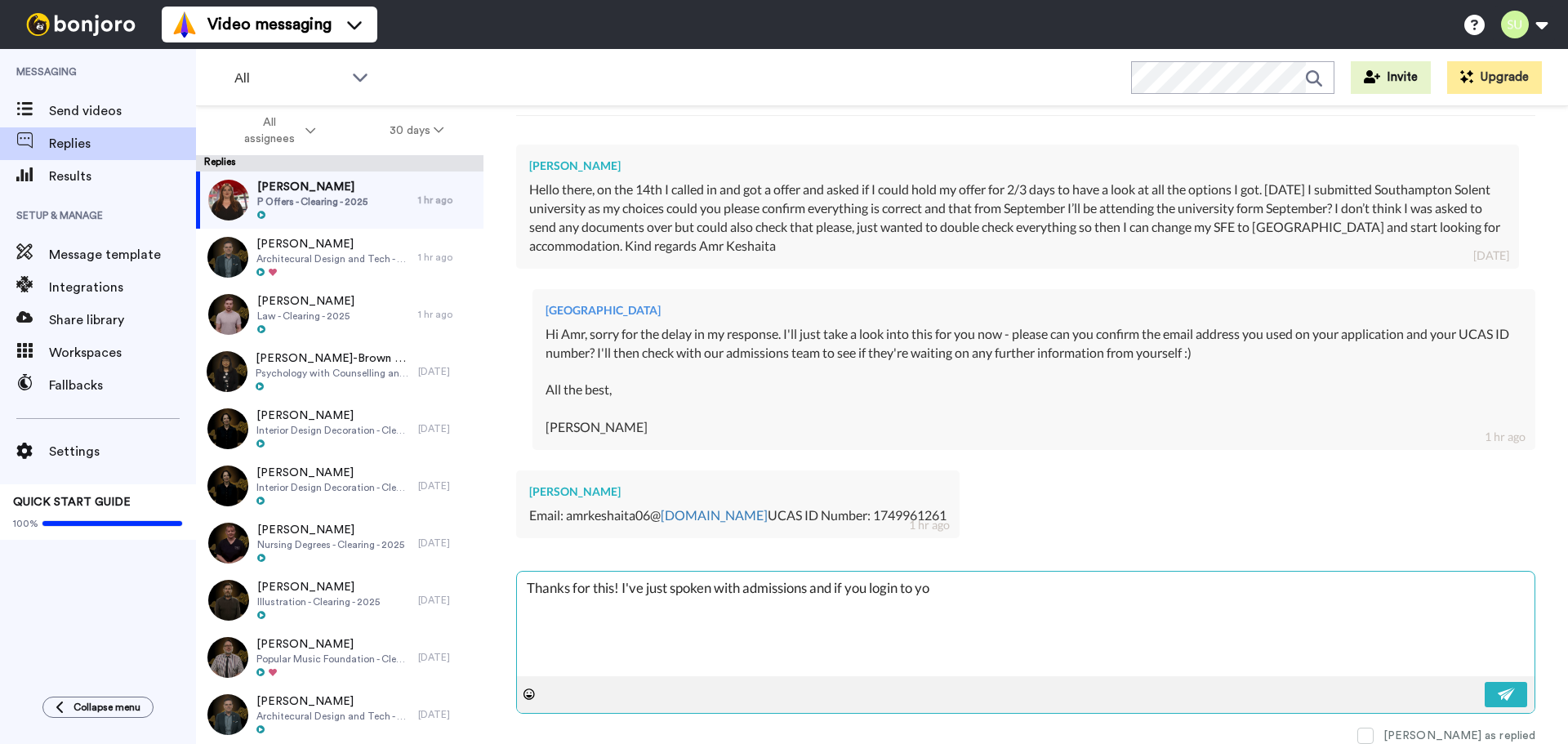
type textarea "x"
type textarea "Thanks for this! I've just spoken with admissions and if you login to your"
type textarea "x"
type textarea "Thanks for this! I've just spoken with admissions and if you login to your"
type textarea "x"
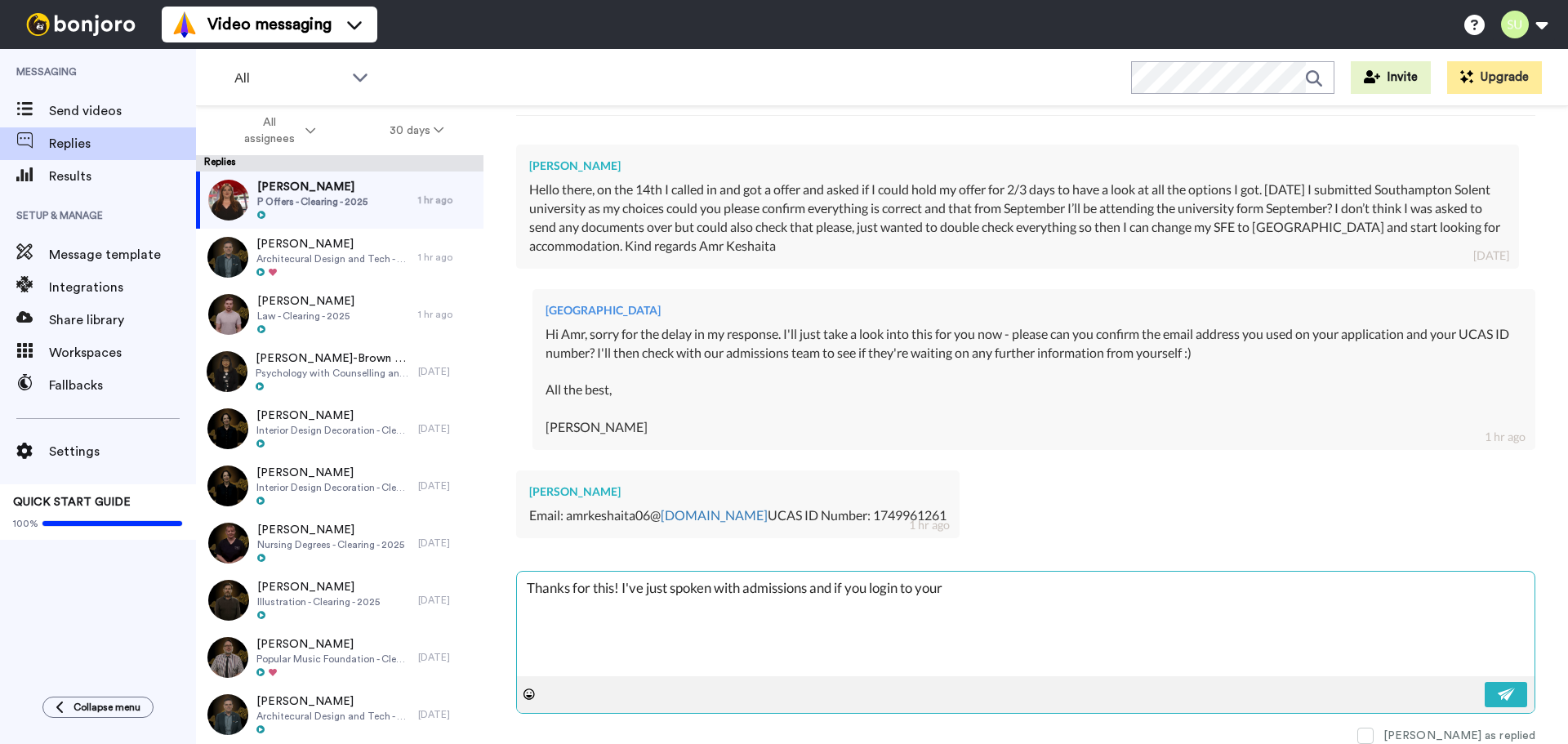
type textarea "Thanks for this! I've just spoken with admissions and if you login to your u"
type textarea "x"
type textarea "Thanks for this! I've just spoken with admissions and if you login to your"
type textarea "x"
type textarea "Thanks for this! I've just spoken with admissions and if you login to your U"
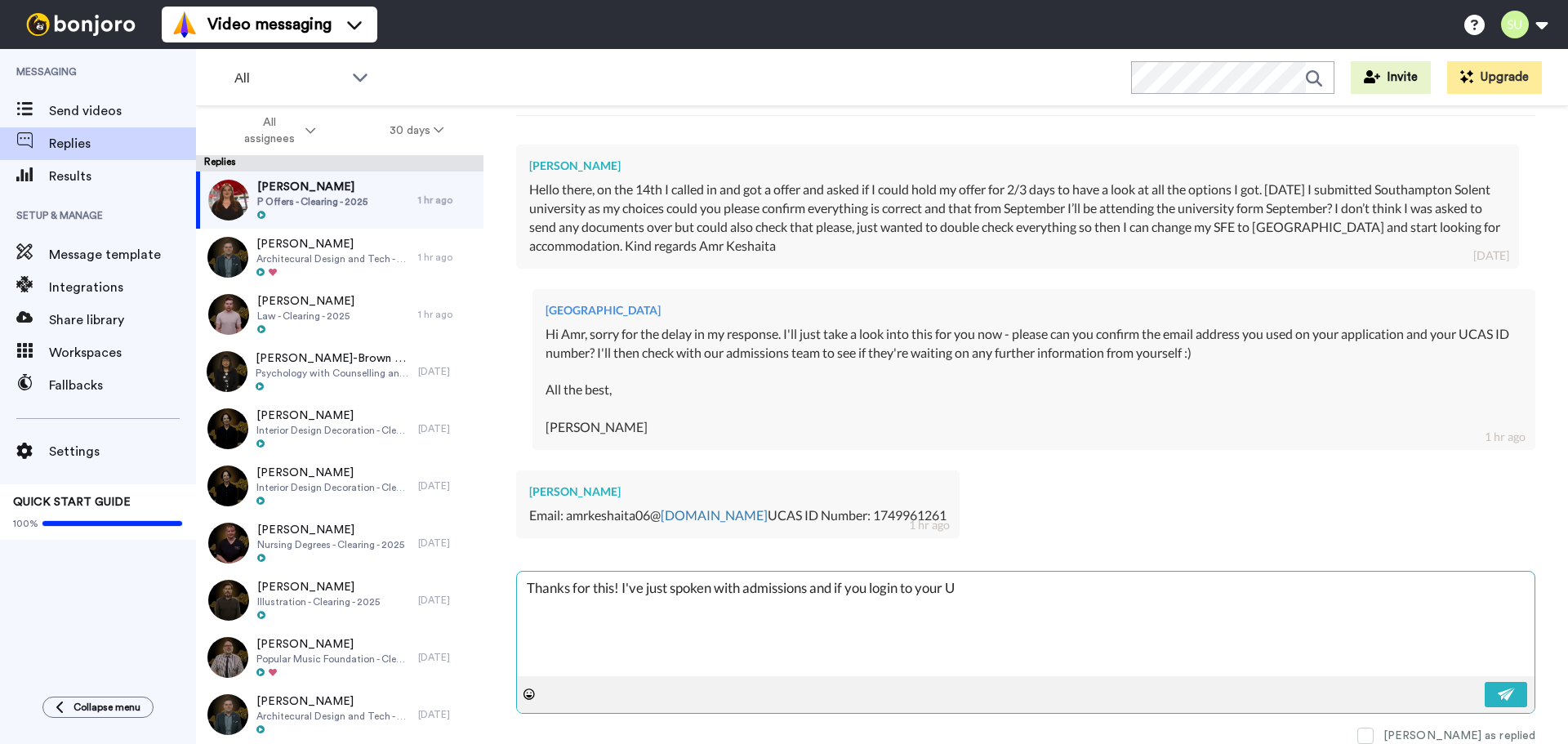
type textarea "x"
type textarea "Thanks for this! I've just spoken with admissions and if you login to your UC"
type textarea "x"
type textarea "Thanks for this! I've just spoken with admissions and if you login to your UCA"
type textarea "x"
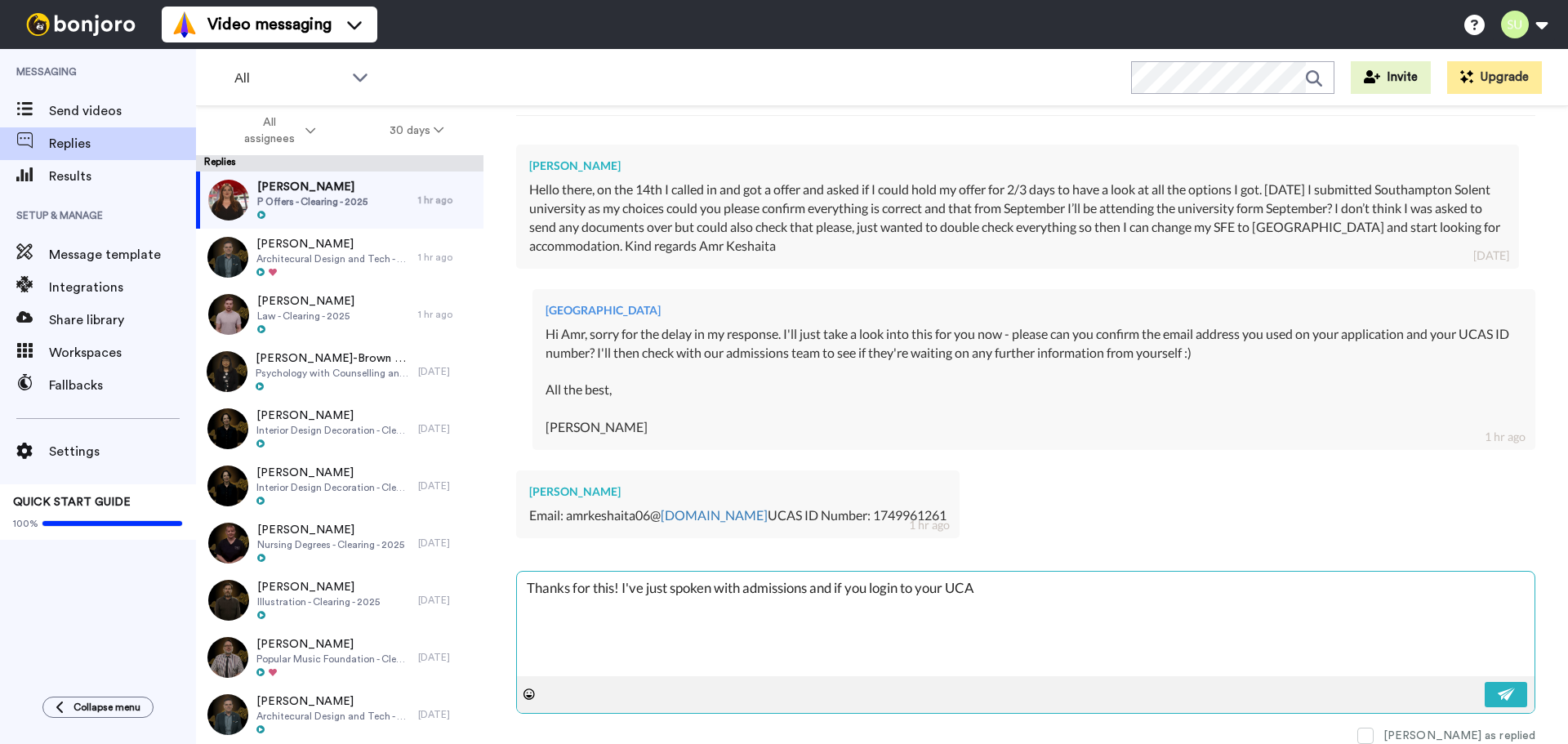
type textarea "Thanks for this! I've just spoken with admissions and if you login to your UCAS"
type textarea "x"
type textarea "Thanks for this! I've just spoken with admissions and if you login to your UCAS"
type textarea "x"
type textarea "Thanks for this! I've just spoken with admissions and if you login to your UCAS…"
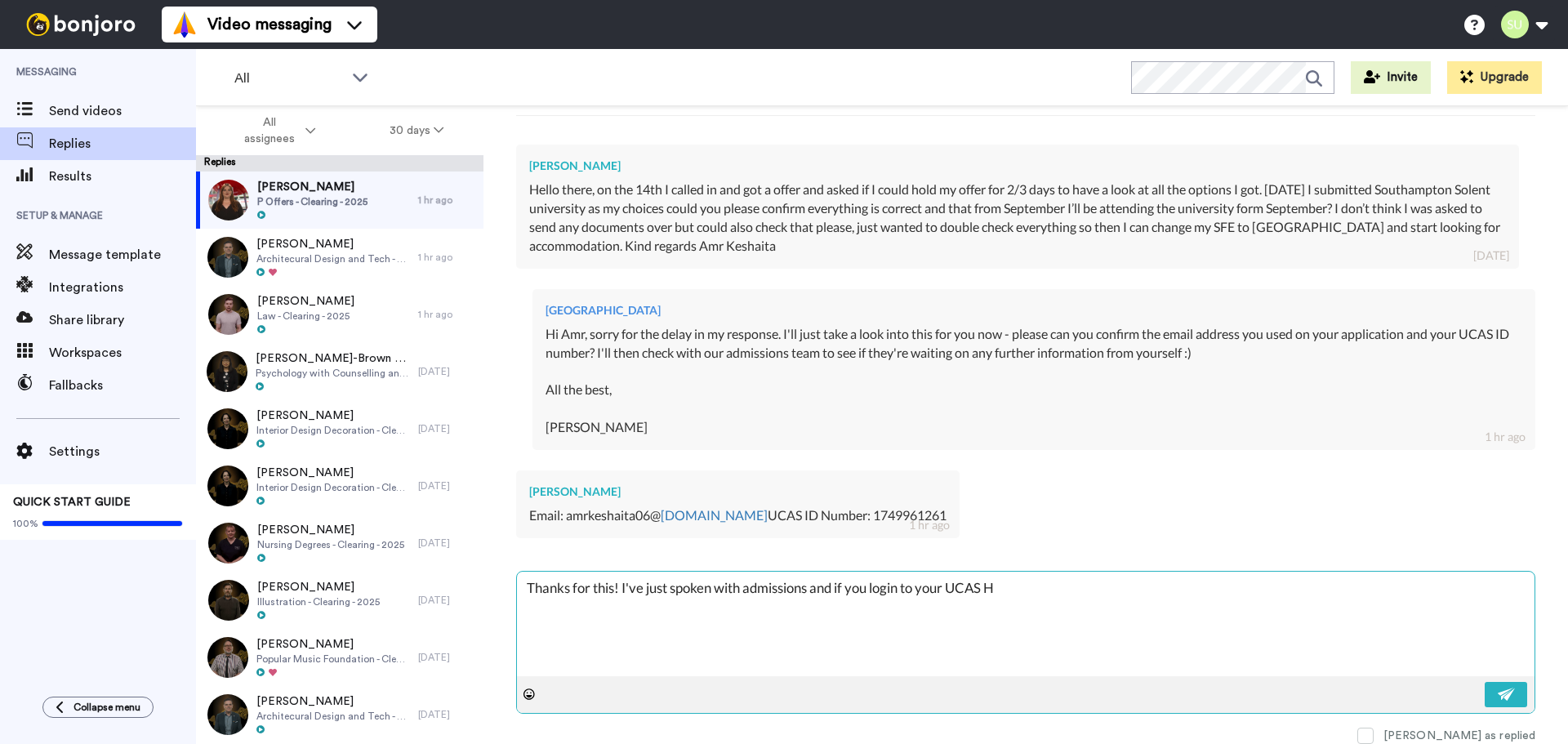
type textarea "x"
type textarea "Thanks for this! I've just spoken with admissions and if you login to your UCAS…"
type textarea "x"
type textarea "Thanks for this! I've just spoken with admissions and if you login to your UCAS…"
type textarea "x"
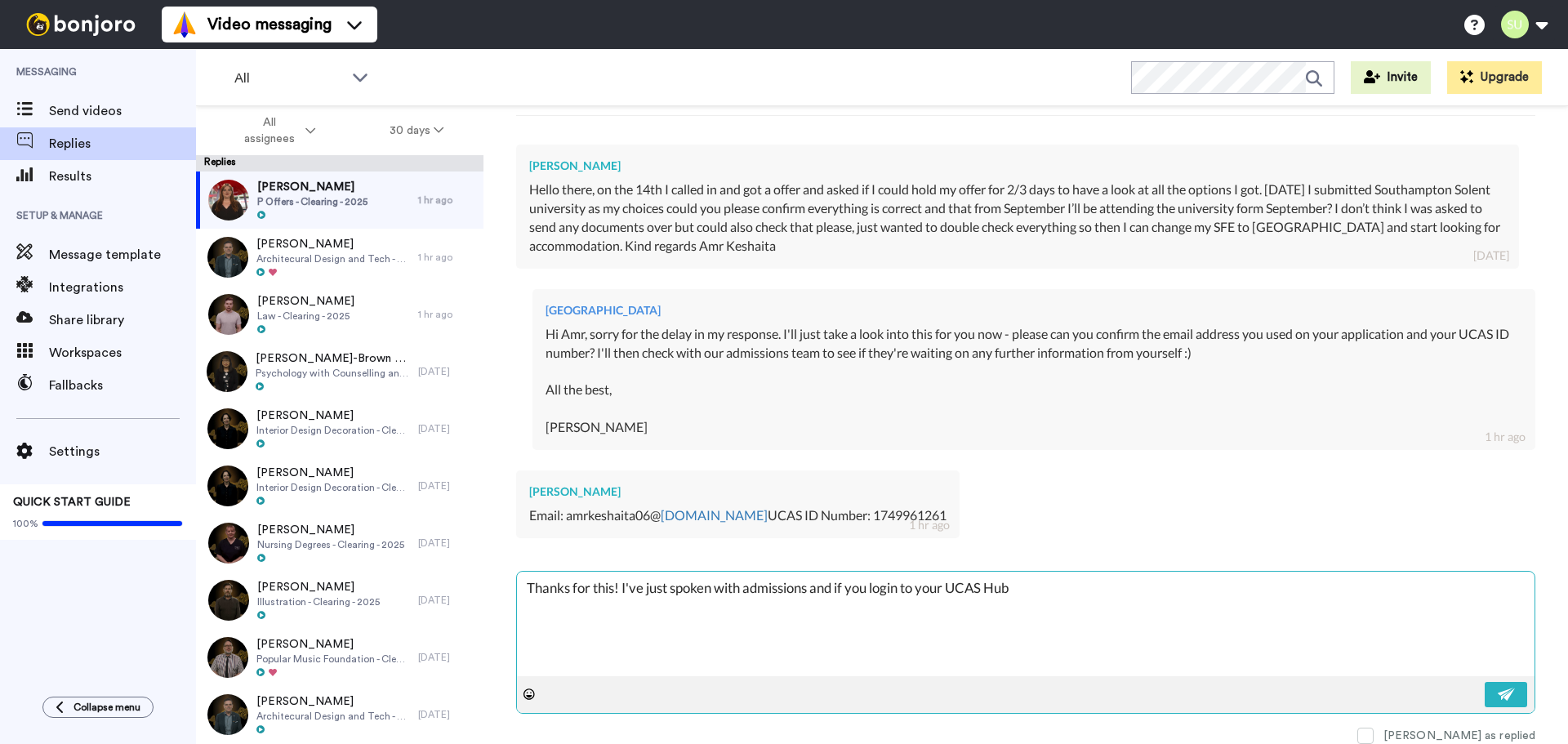
type textarea "Thanks for this! I've just spoken with admissions and if you login to your UCAS…"
type textarea "x"
type textarea "Thanks for this! I've just spoken with admissions and if you login to your UCAS…"
type textarea "x"
type textarea "Thanks for this! I've just spoken with admissions and if you login to your UCAS…"
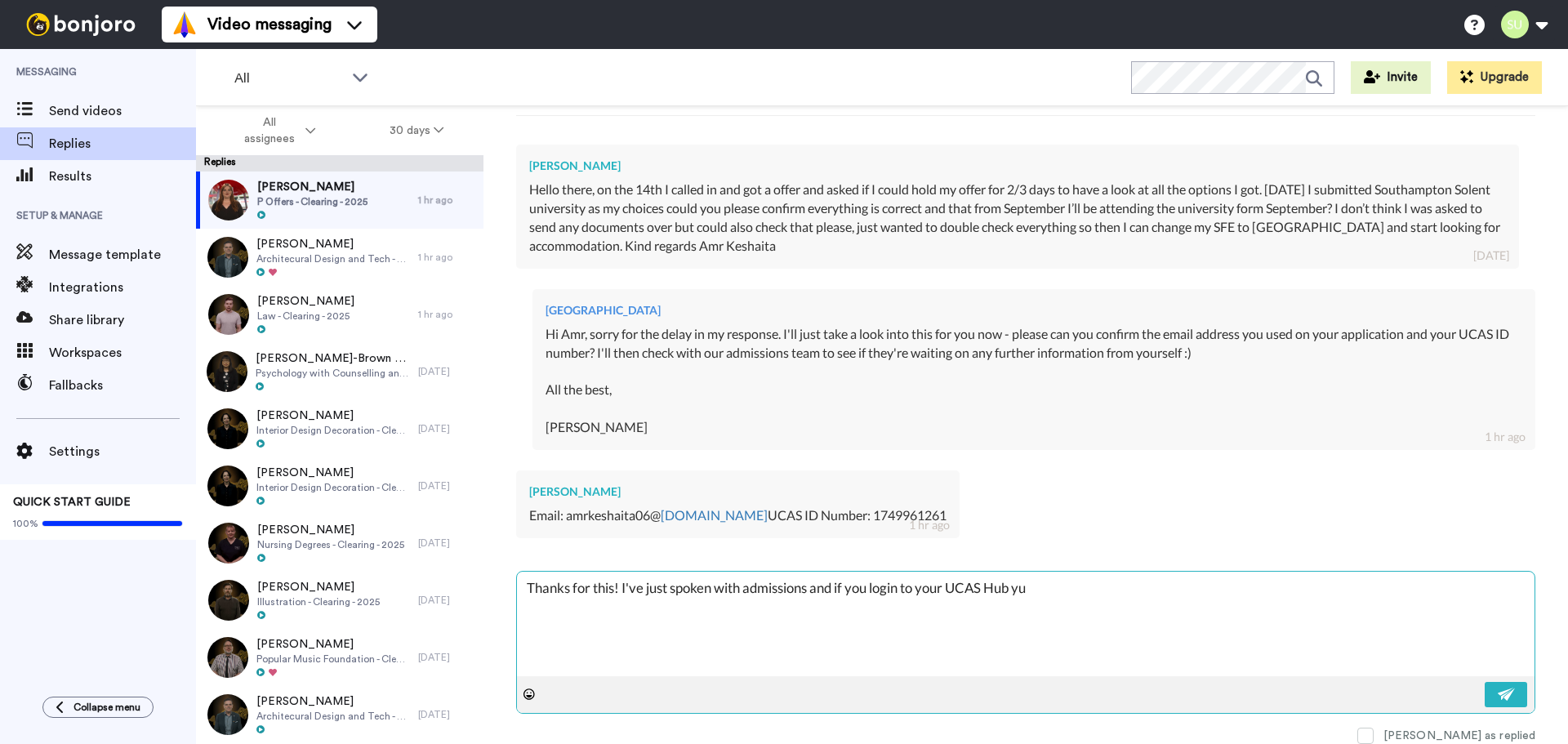
type textarea "x"
type textarea "Thanks for this! I've just spoken with admissions and if you login to your UCAS…"
type textarea "x"
type textarea "Thanks for this! I've just spoken with admissions and if you login to your UCAS…"
type textarea "x"
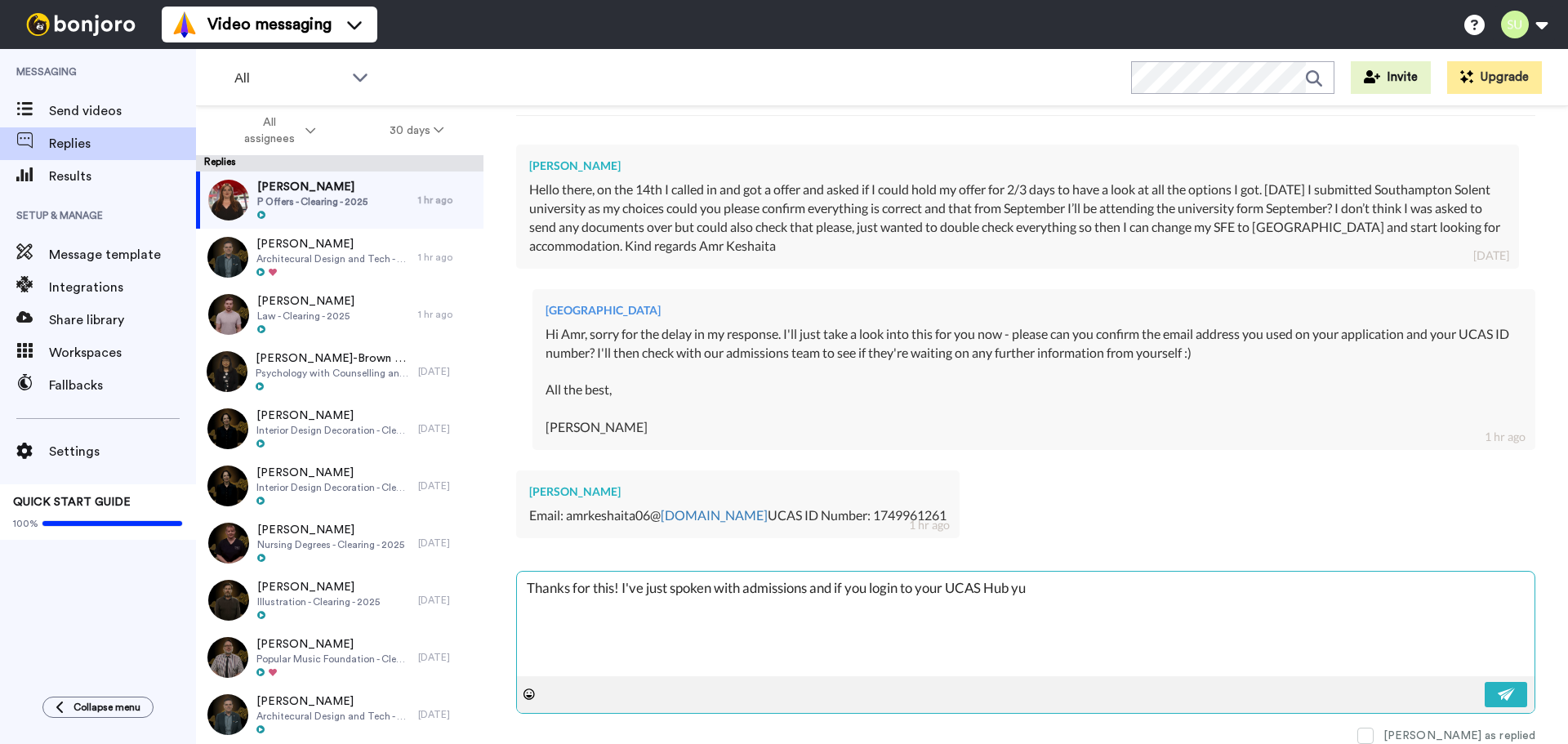
type textarea "Thanks for this! I've just spoken with admissions and if you login to your UCAS…"
type textarea "x"
type textarea "Thanks for this! I've just spoken with admissions and if you login to your UCAS…"
type textarea "x"
type textarea "Thanks for this! I've just spoken with admissions and if you login to your UCAS…"
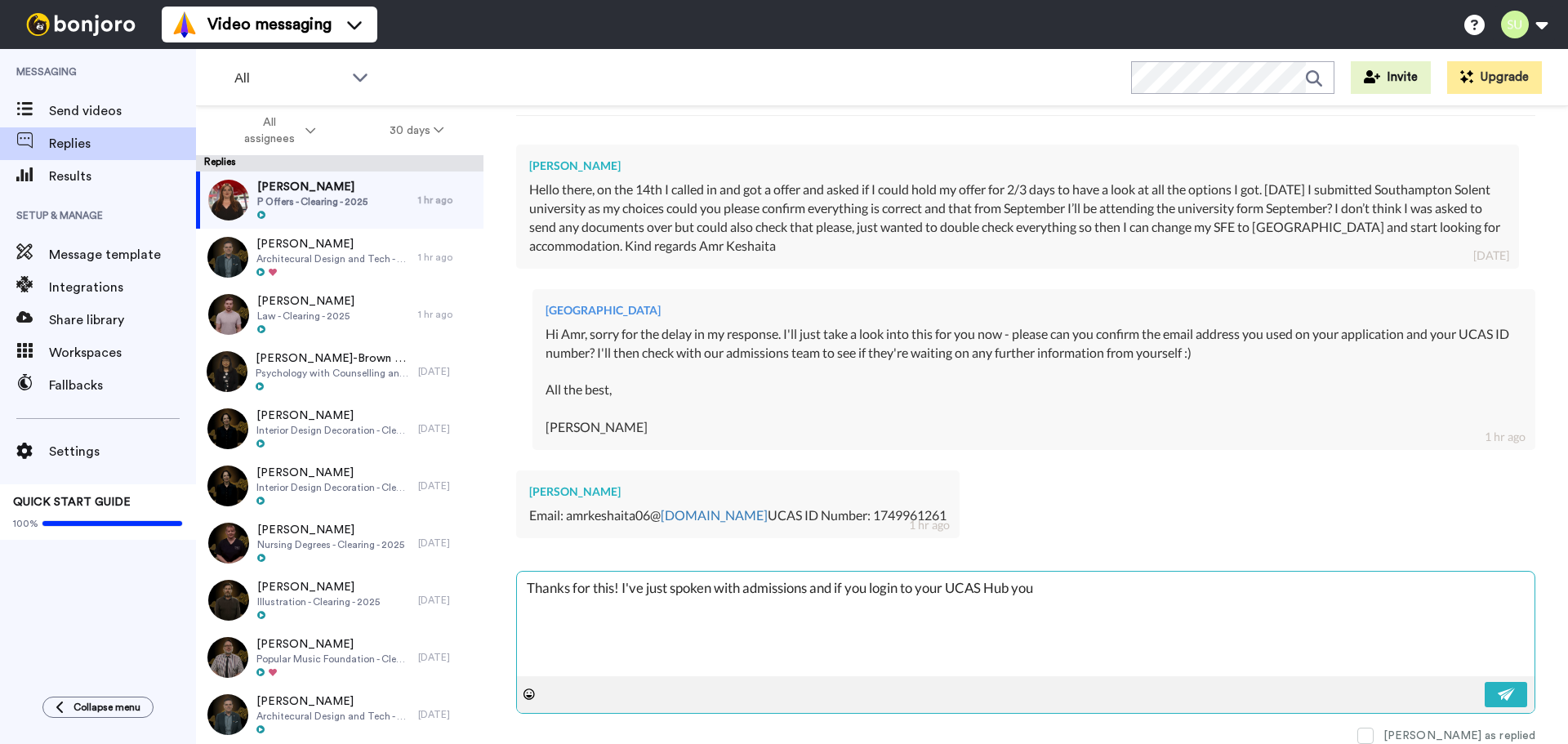
type textarea "x"
type textarea "Thanks for this! I've just spoken with admissions and if you login to your UCAS…"
type textarea "x"
type textarea "Thanks for this! I've just spoken with admissions and if you login to your UCAS…"
type textarea "x"
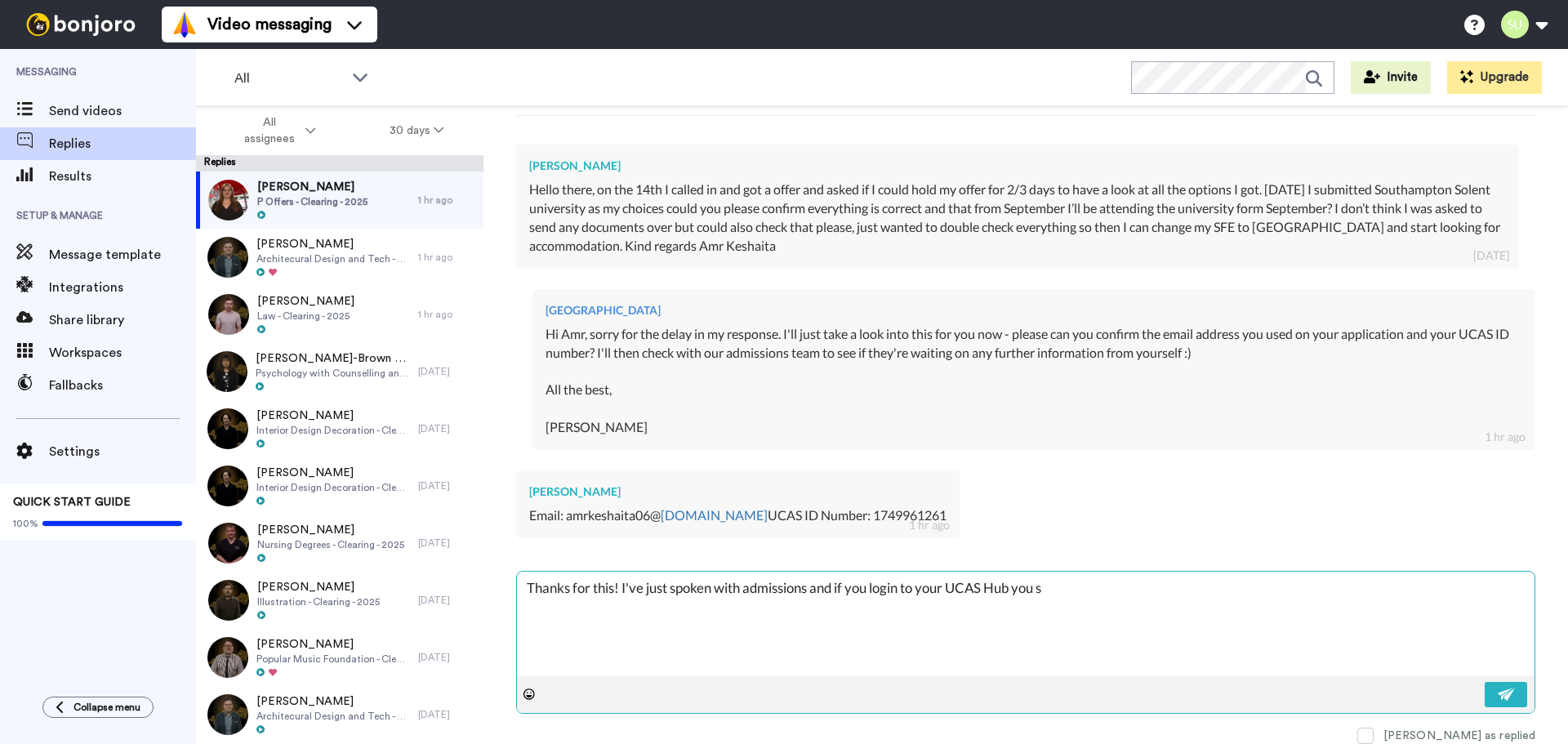
type textarea "Thanks for this! I've just spoken with admissions and if you login to your UCAS…"
type textarea "x"
type textarea "Thanks for this! I've just spoken with admissions and if you login to your UCAS…"
type textarea "x"
type textarea "Thanks for this! I've just spoken with admissions and if you login to your UCAS…"
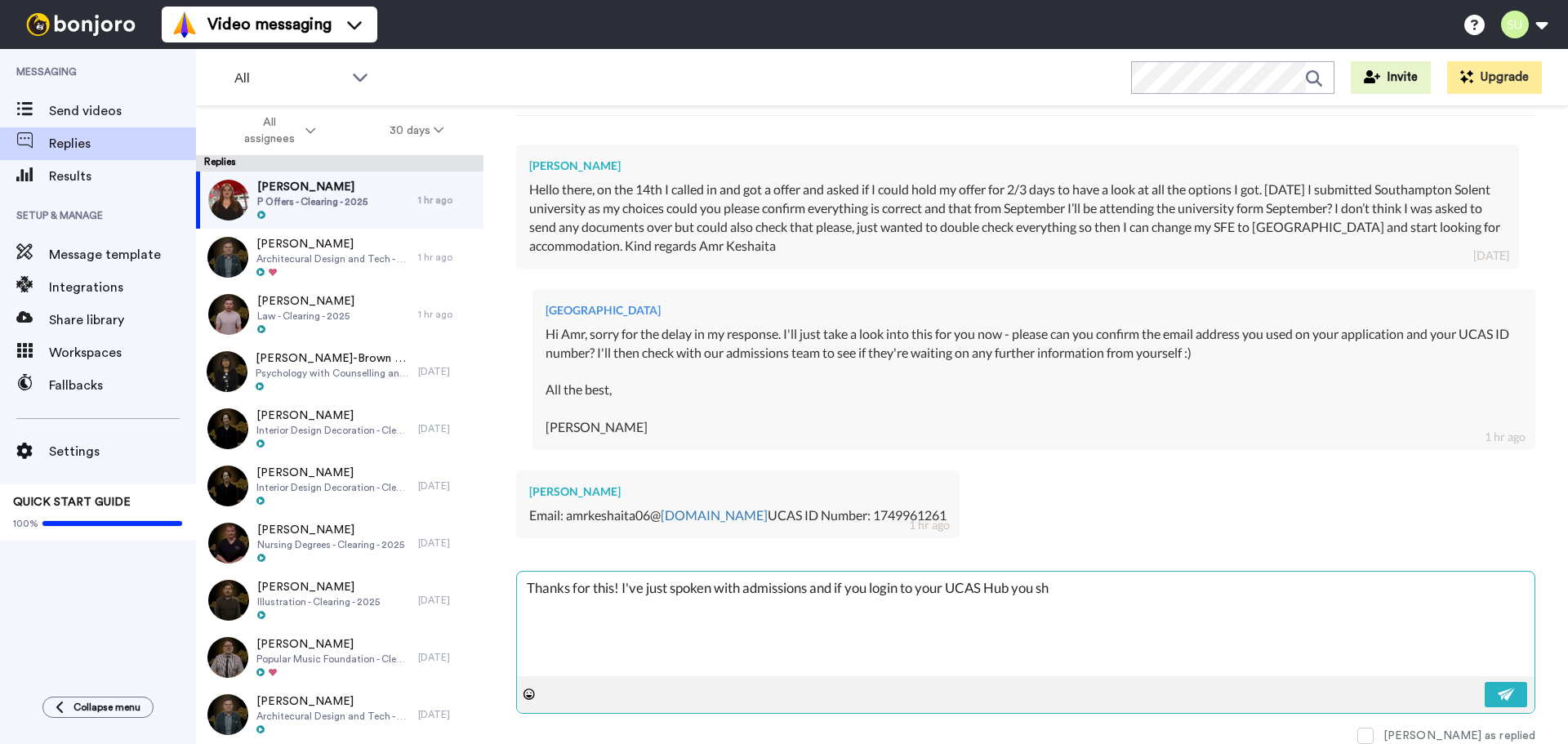
type textarea "x"
type textarea "Thanks for this! I've just spoken with admissions and if you login to your UCAS…"
type textarea "x"
type textarea "Thanks for this! I've just spoken with admissions and if you login to your UCAS…"
type textarea "x"
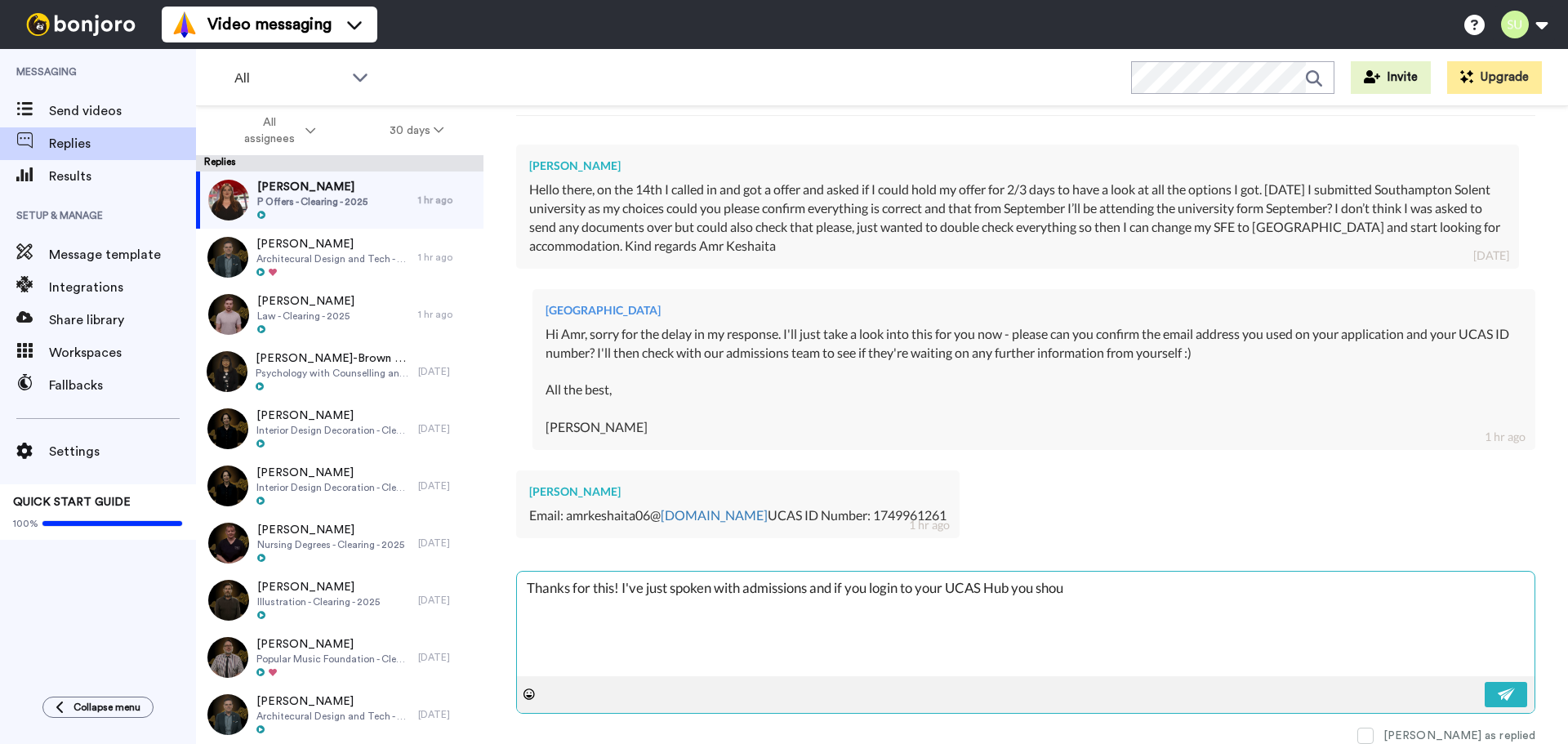
type textarea "Thanks for this! I've just spoken with admissions and if you login to your UCAS…"
type textarea "x"
type textarea "Thanks for this! I've just spoken with admissions and if you login to your UCAS…"
type textarea "x"
type textarea "Thanks for this! I've just spoken with admissions and if you login to your UCAS…"
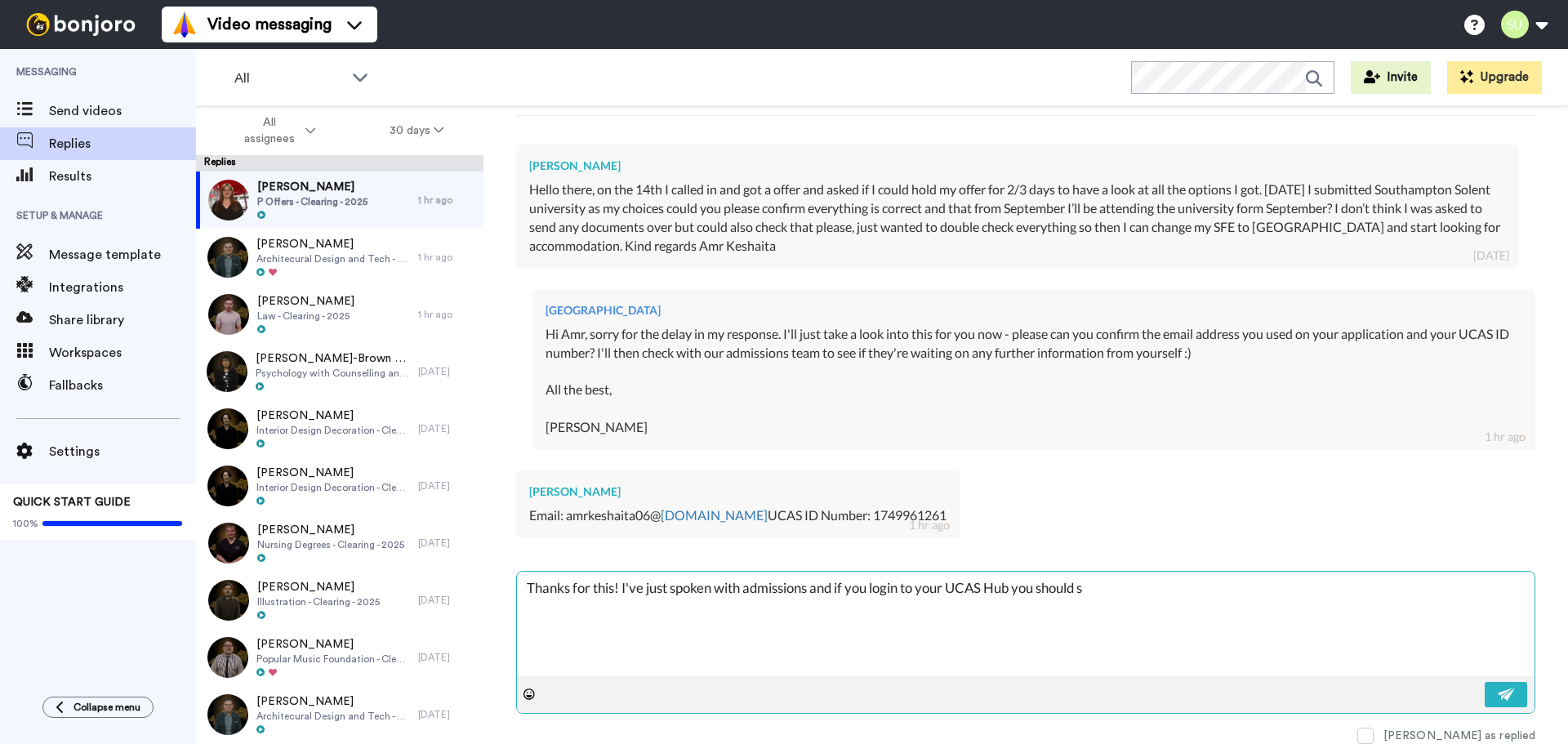
type textarea "x"
type textarea "Thanks for this! I've just spoken with admissions and if you login to your UCAS…"
type textarea "x"
type textarea "Thanks for this! I've just spoken with admissions and if you login to your UCAS…"
type textarea "x"
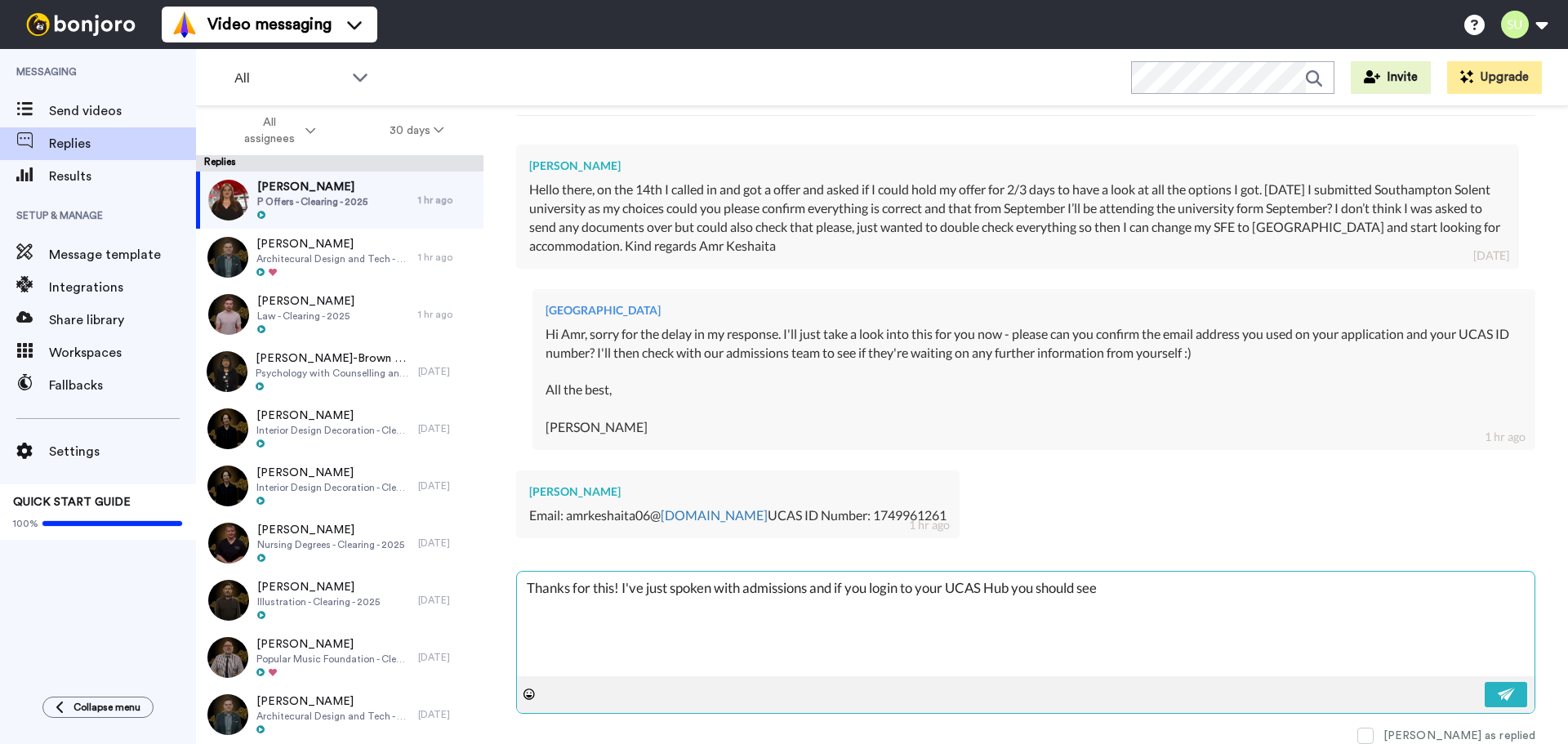
type textarea "Thanks for this! I've just spoken with admissions and if you login to your UCAS…"
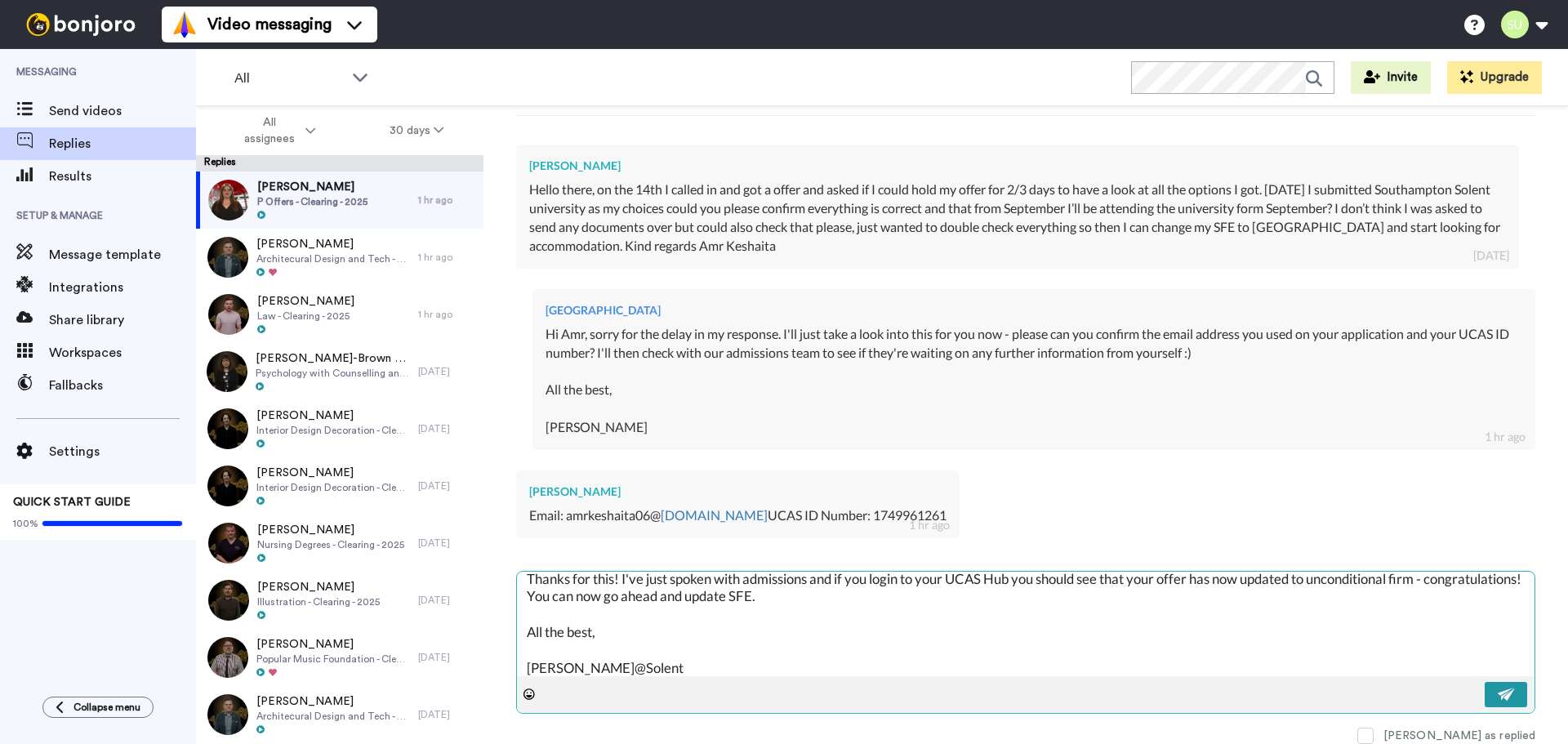
click at [1498, 694] on img at bounding box center [1507, 694] width 18 height 13
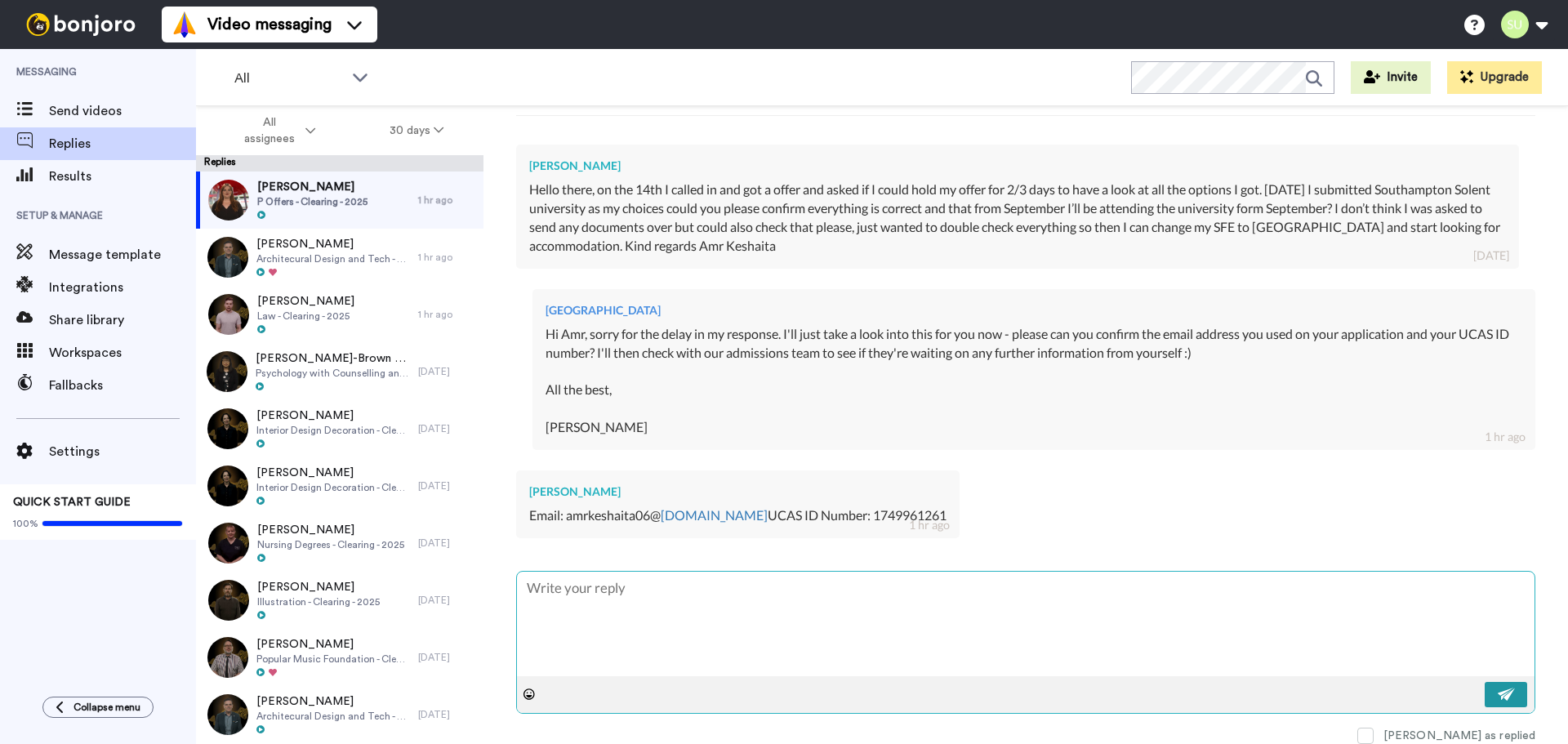
scroll to position [0, 0]
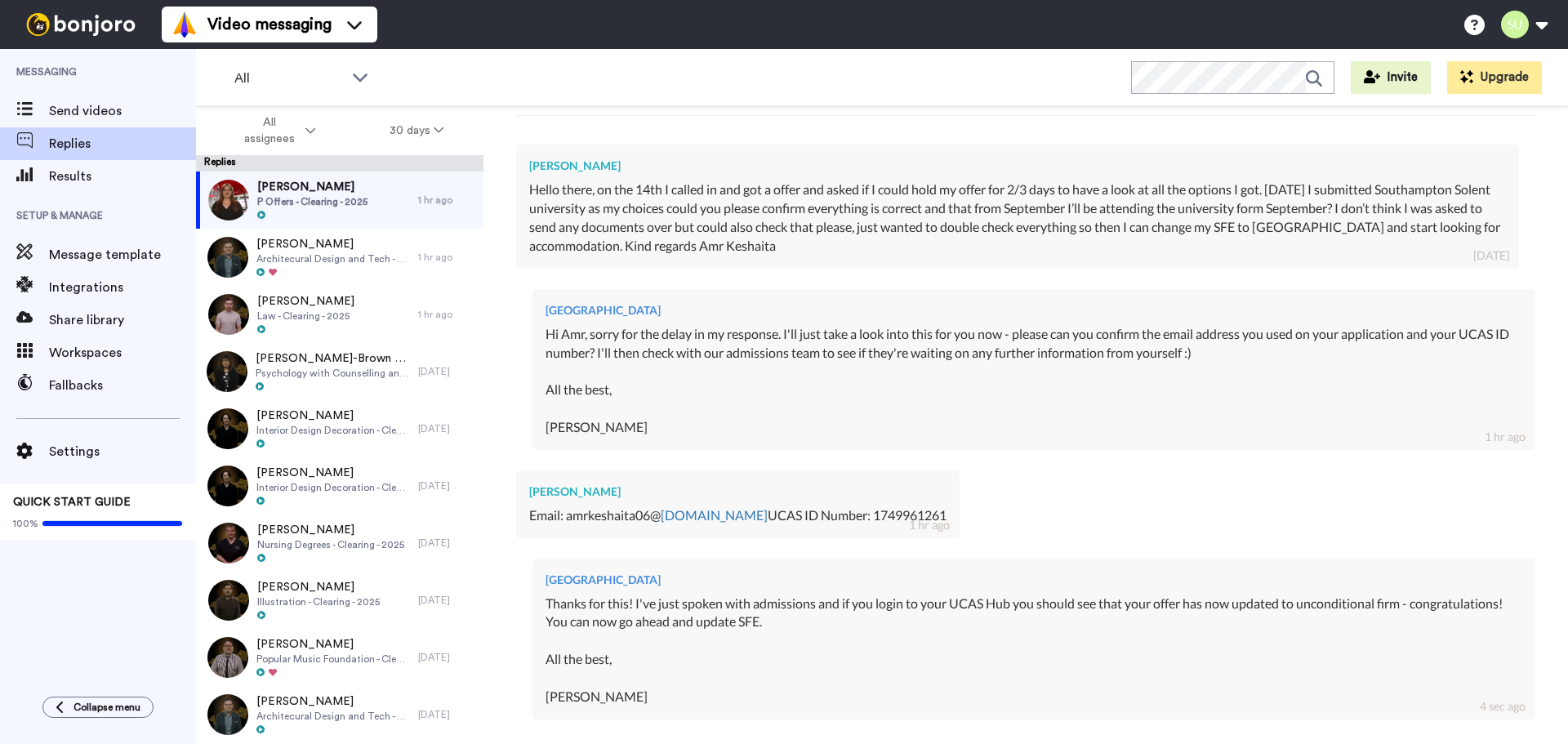
click at [1454, 649] on div "Thanks for this! I've just spoken with admissions and if you login to your UCAS…" at bounding box center [1033, 651] width 977 height 112
